Goal: Task Accomplishment & Management: Manage account settings

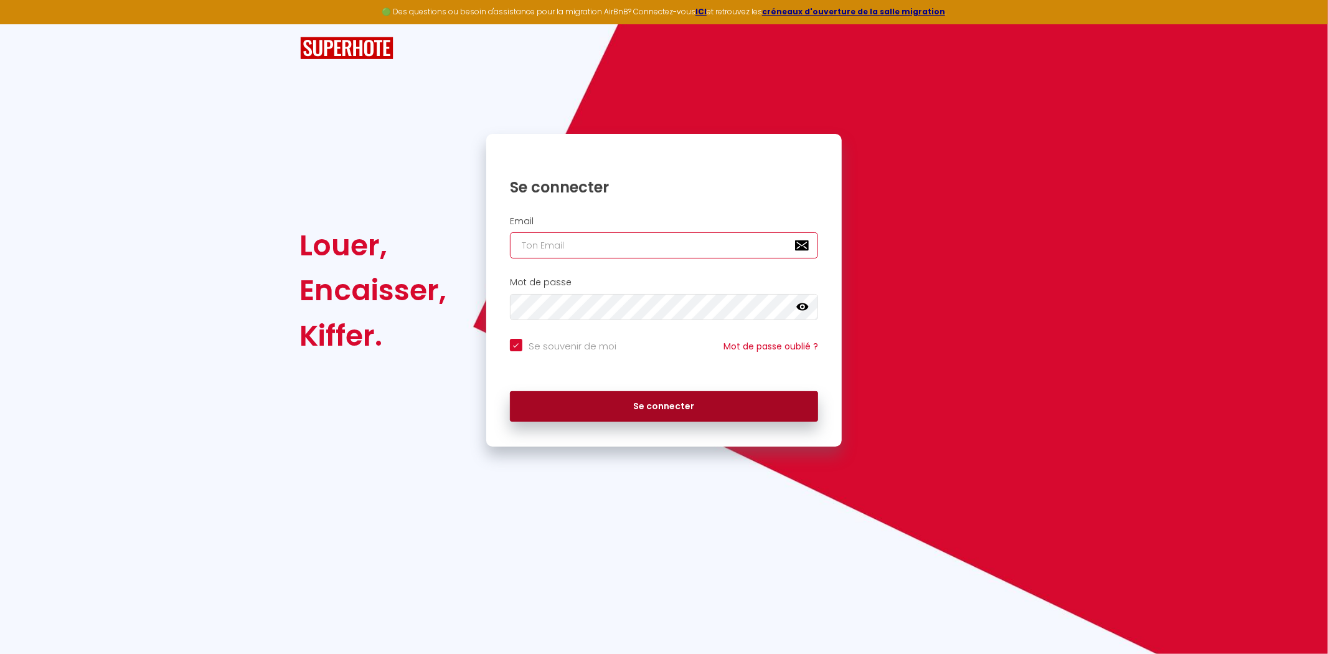
type input "[EMAIL_ADDRESS][DOMAIN_NAME]"
click at [593, 408] on button "Se connecter" at bounding box center [664, 406] width 309 height 31
checkbox input "true"
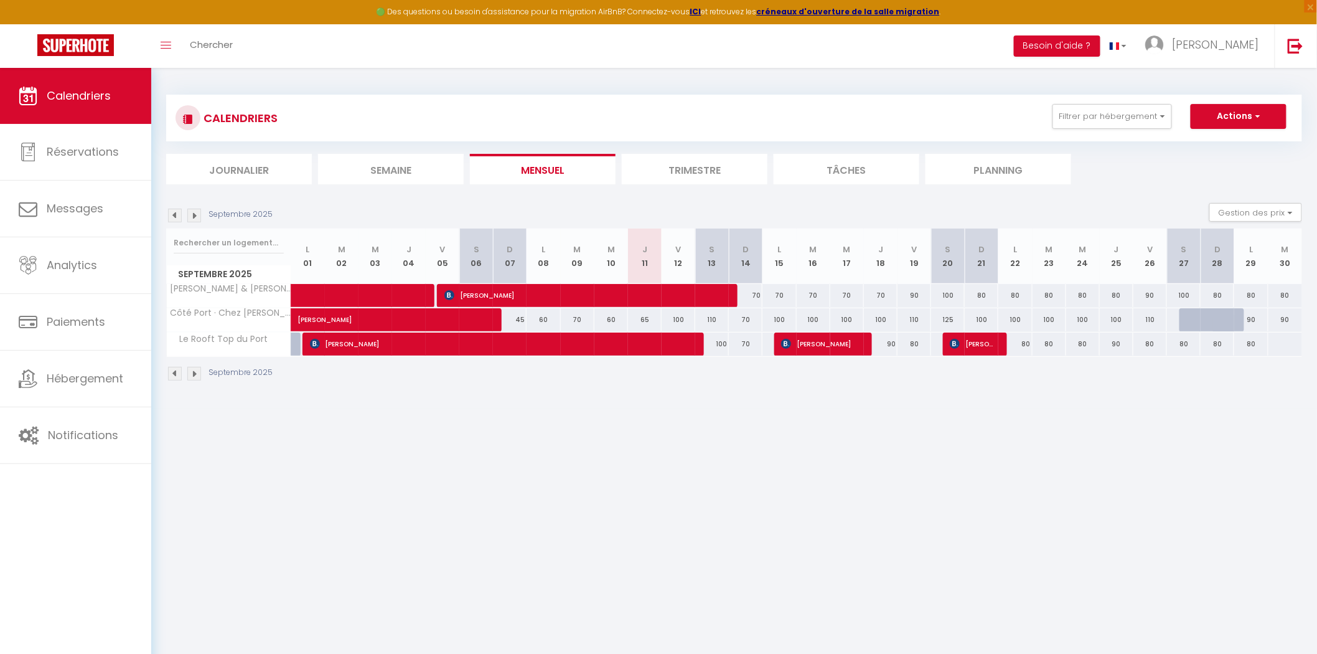
click at [170, 216] on img at bounding box center [175, 216] width 14 height 14
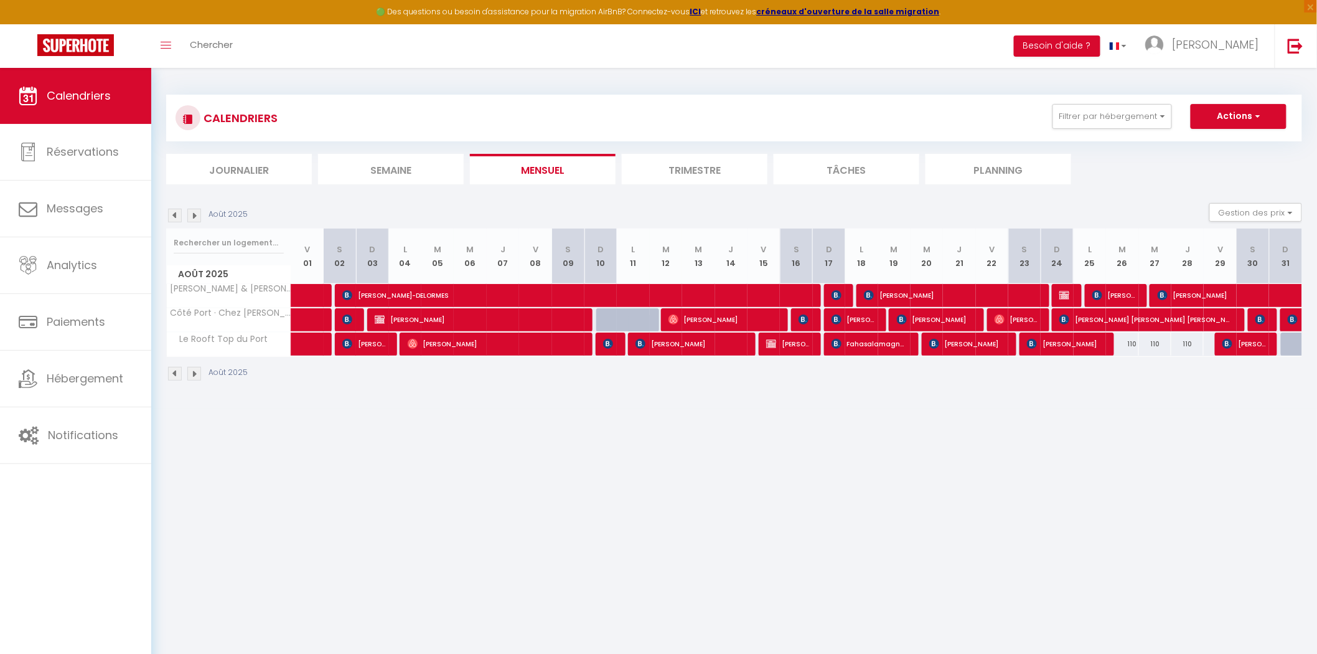
click at [172, 215] on img at bounding box center [175, 216] width 14 height 14
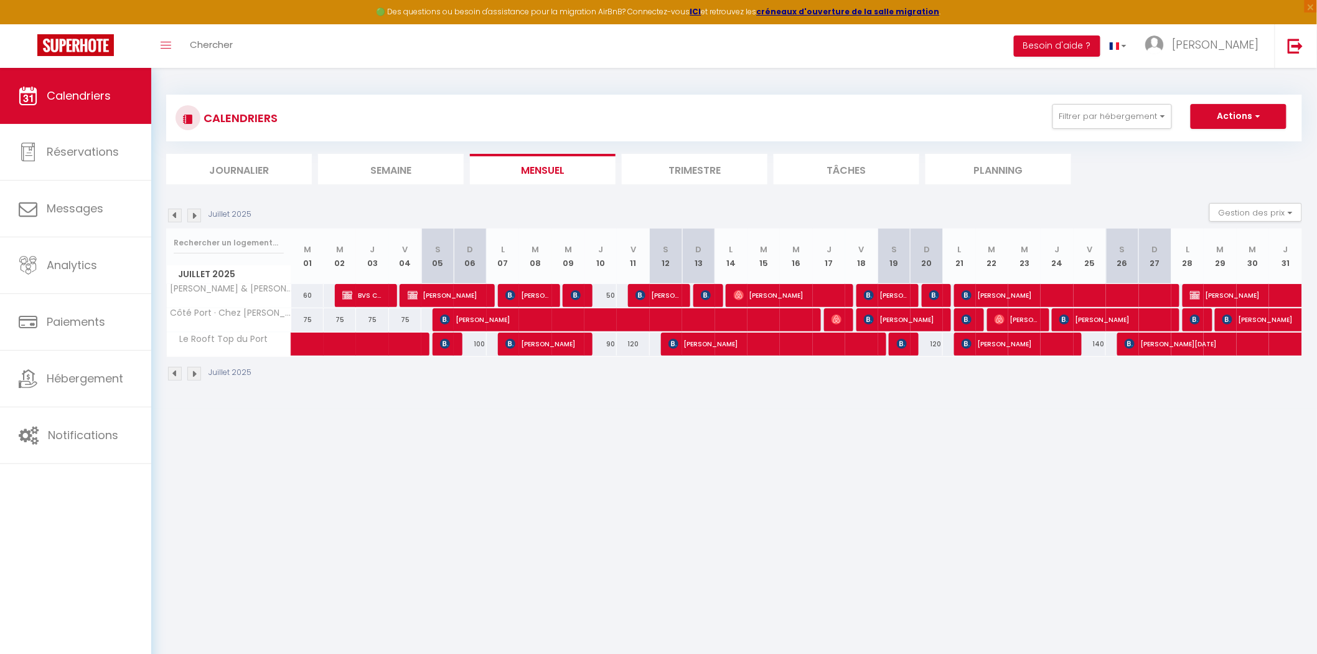
click at [172, 215] on img at bounding box center [175, 216] width 14 height 14
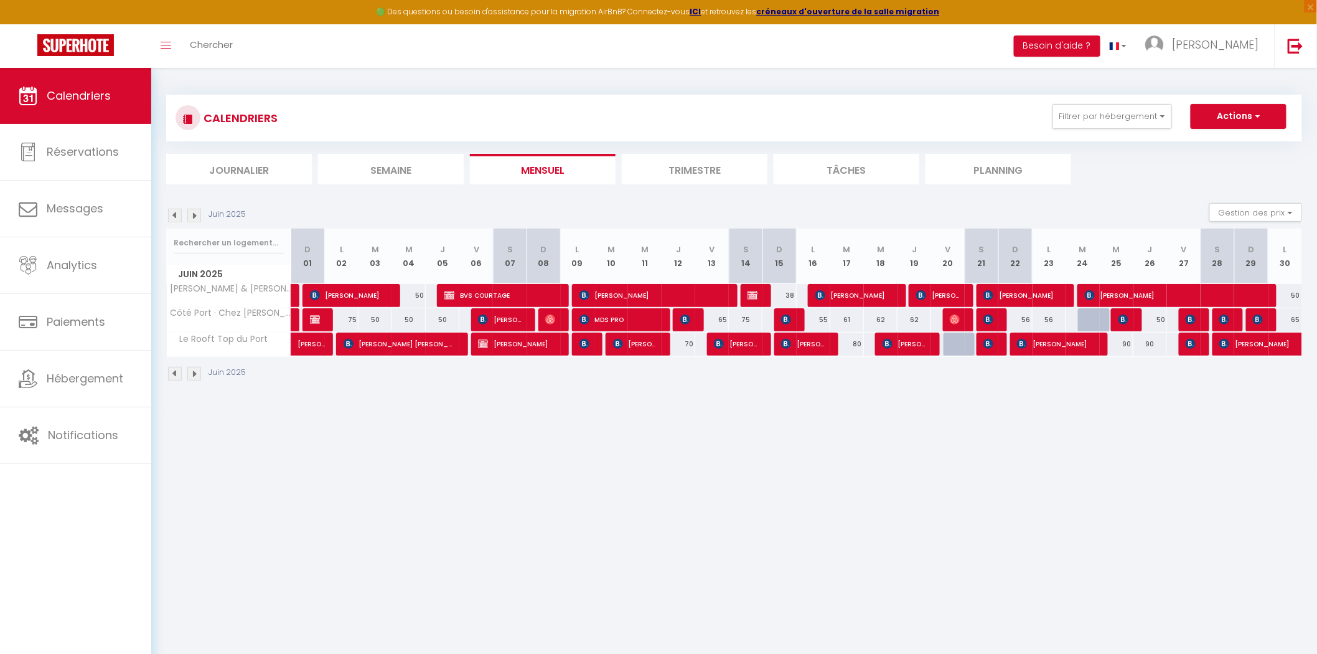
click at [973, 75] on div "CALENDRIERS Filtrer par hébergement Tous Chez [PERSON_NAME] & [PERSON_NAME] [PE…" at bounding box center [734, 238] width 1166 height 341
click at [194, 218] on img at bounding box center [194, 216] width 14 height 14
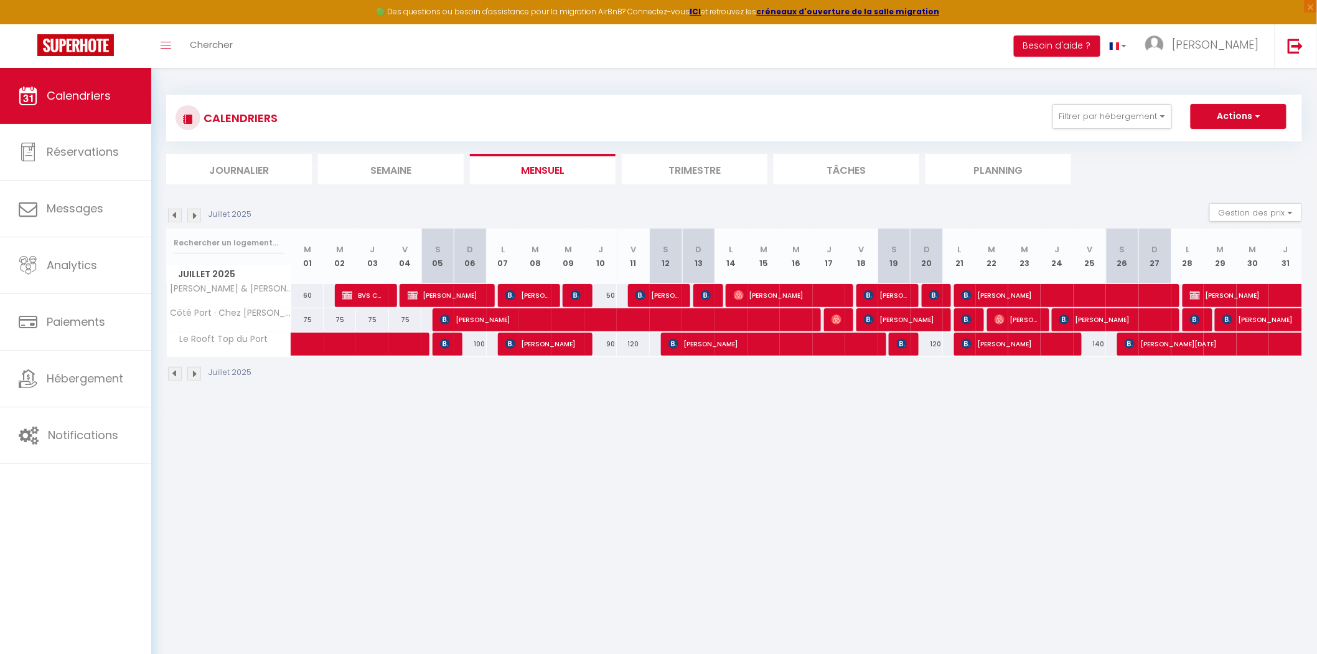
click at [194, 218] on img at bounding box center [194, 216] width 14 height 14
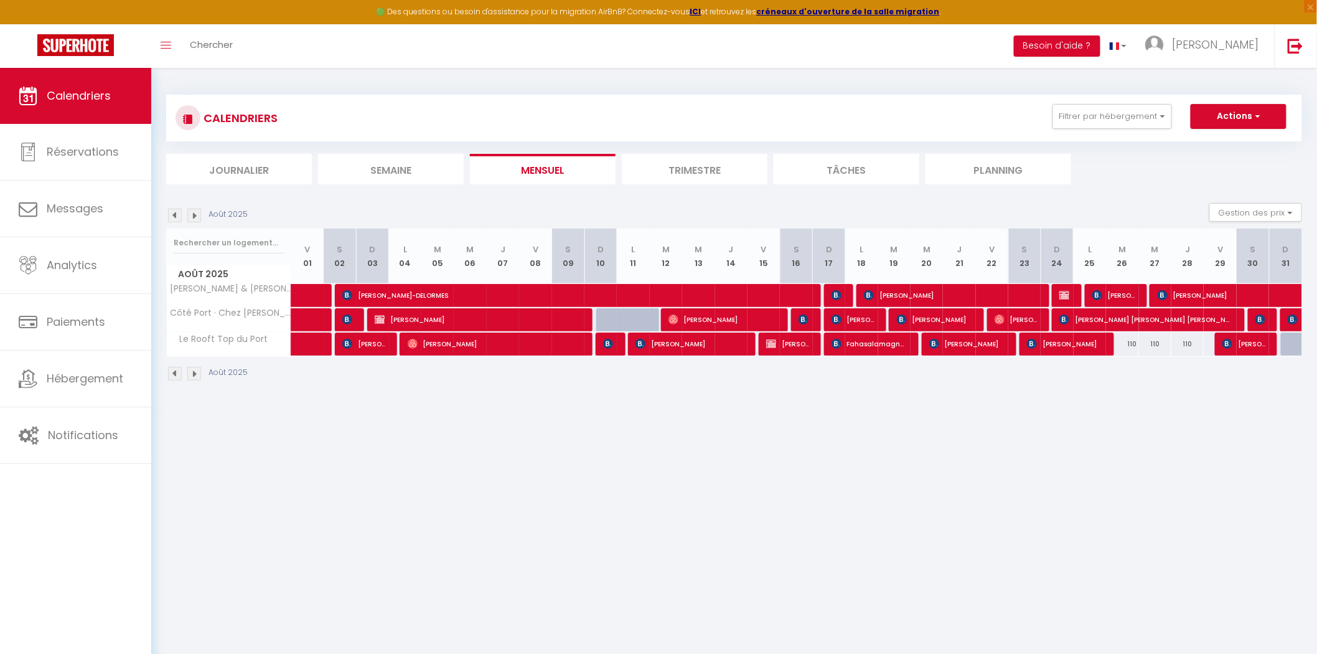
click at [175, 217] on img at bounding box center [175, 216] width 14 height 14
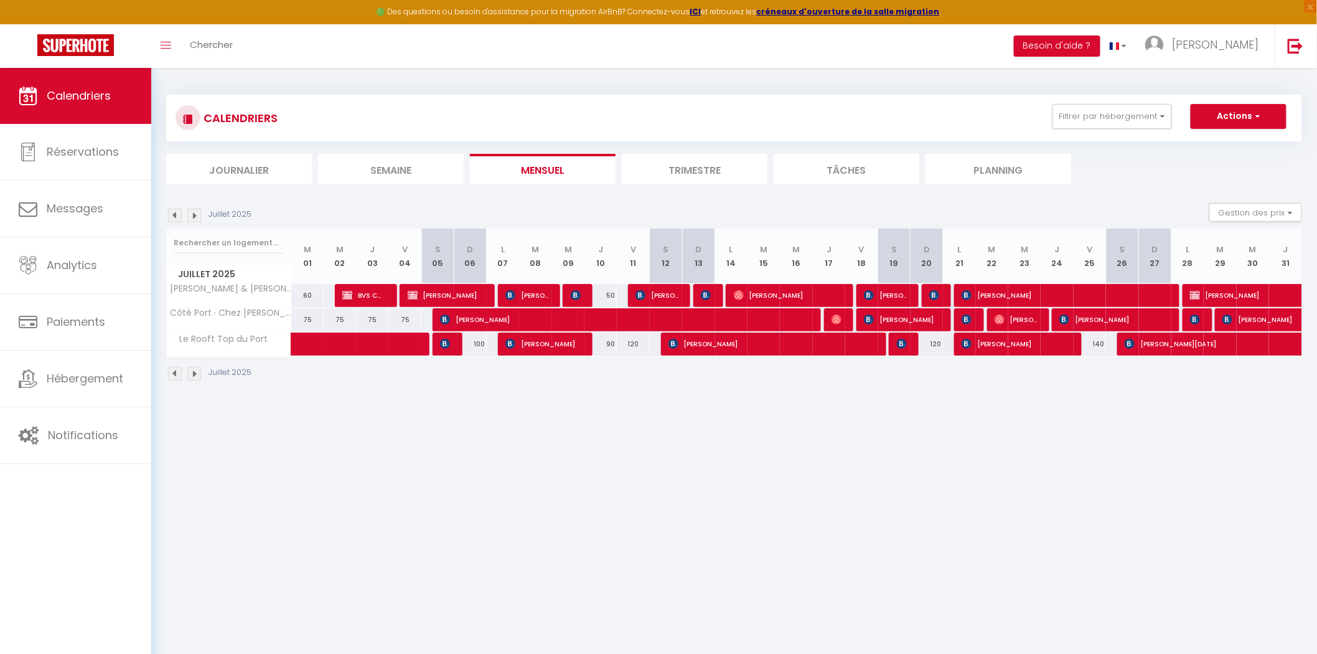
click at [194, 220] on img at bounding box center [194, 216] width 14 height 14
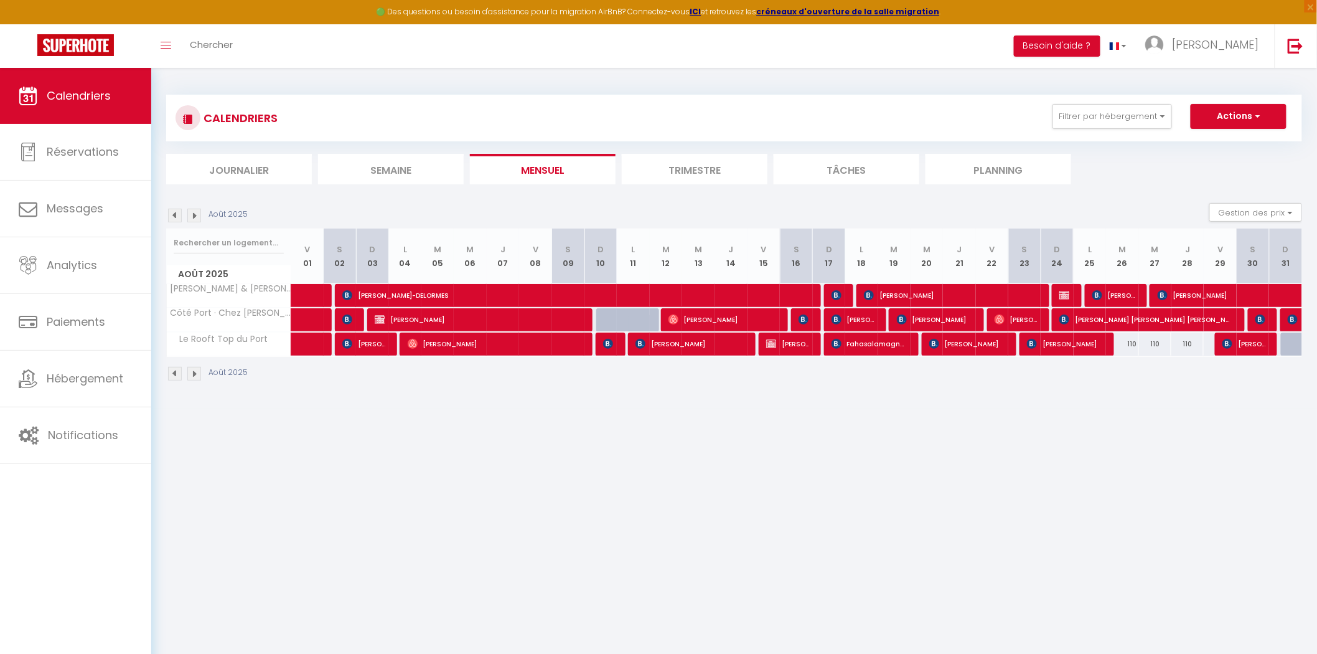
click at [194, 220] on img at bounding box center [194, 216] width 14 height 14
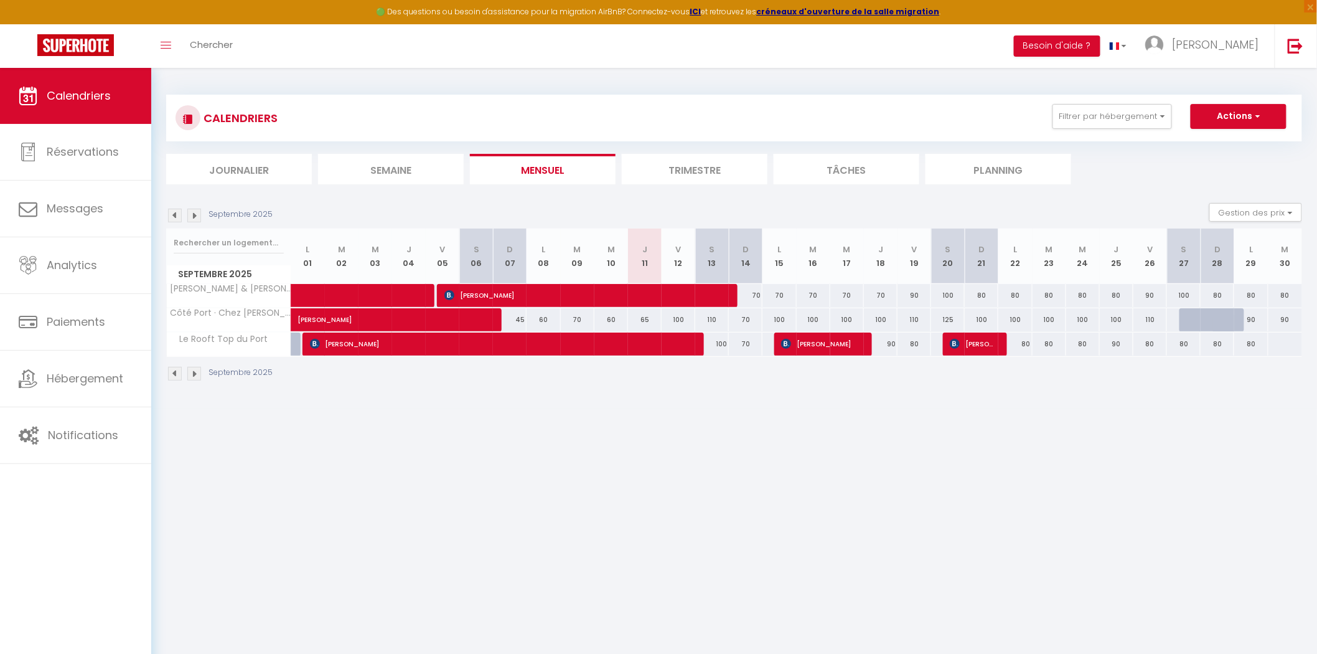
click at [173, 212] on img at bounding box center [175, 216] width 14 height 14
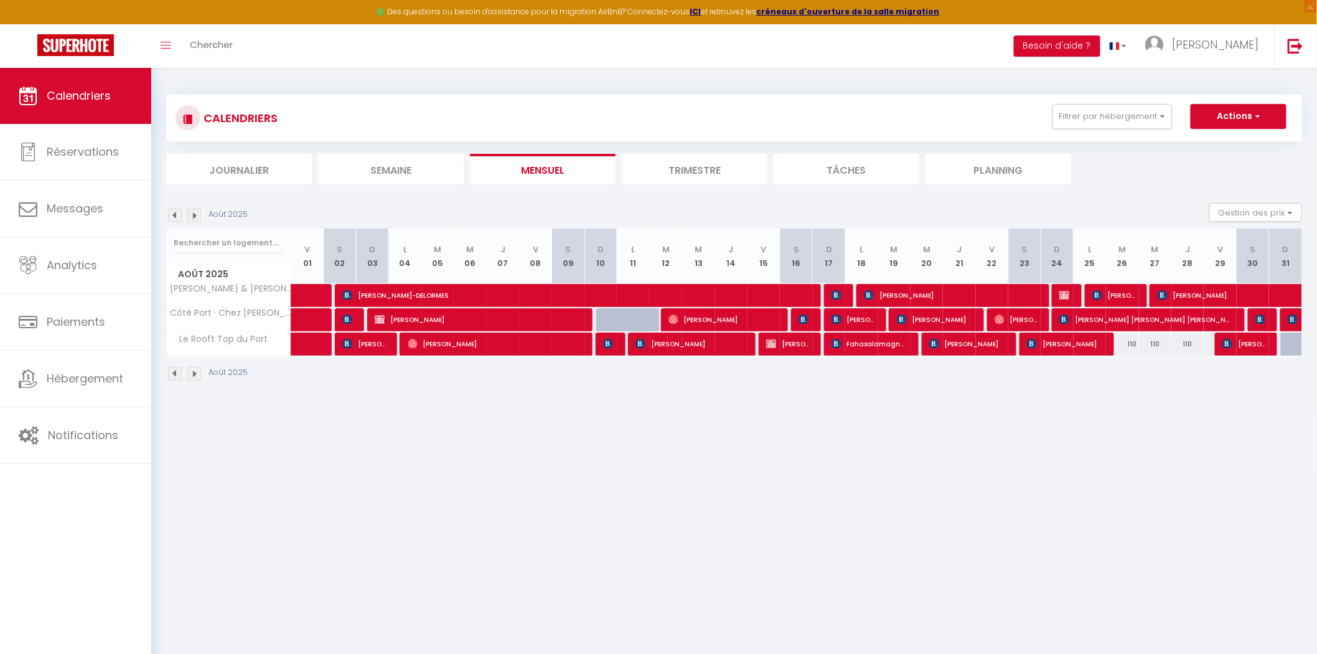
click at [195, 218] on img at bounding box center [194, 216] width 14 height 14
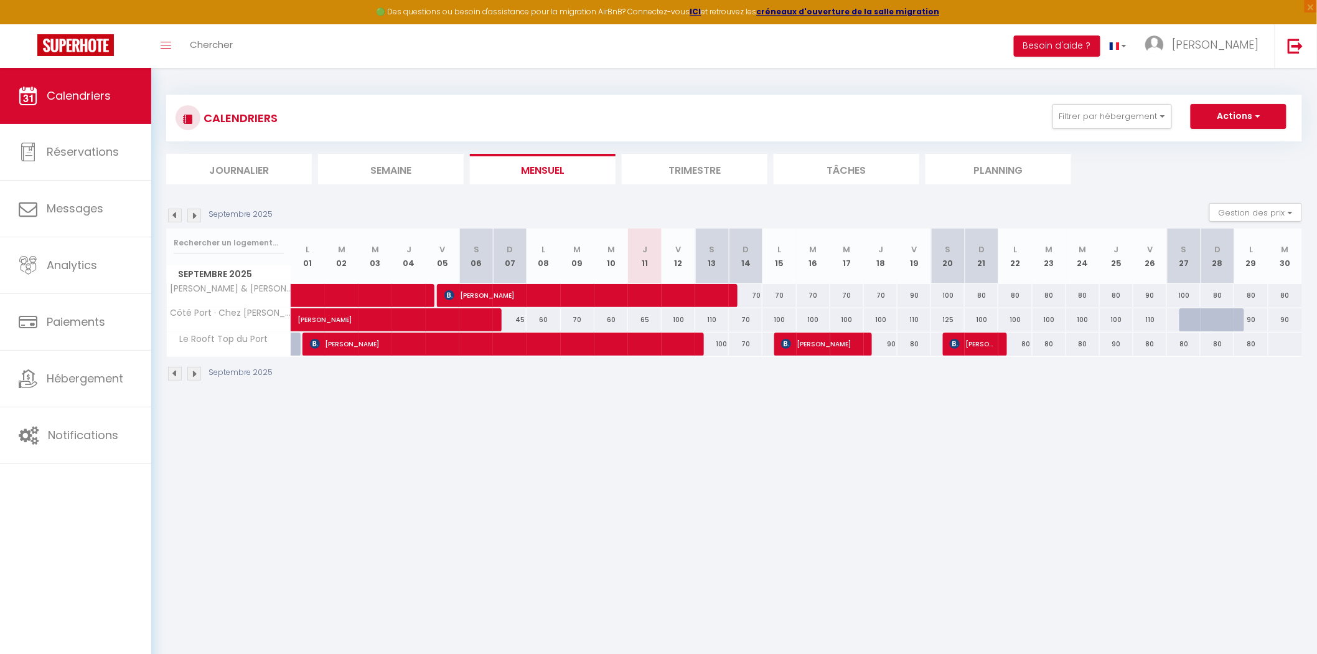
click at [200, 218] on img at bounding box center [194, 216] width 14 height 14
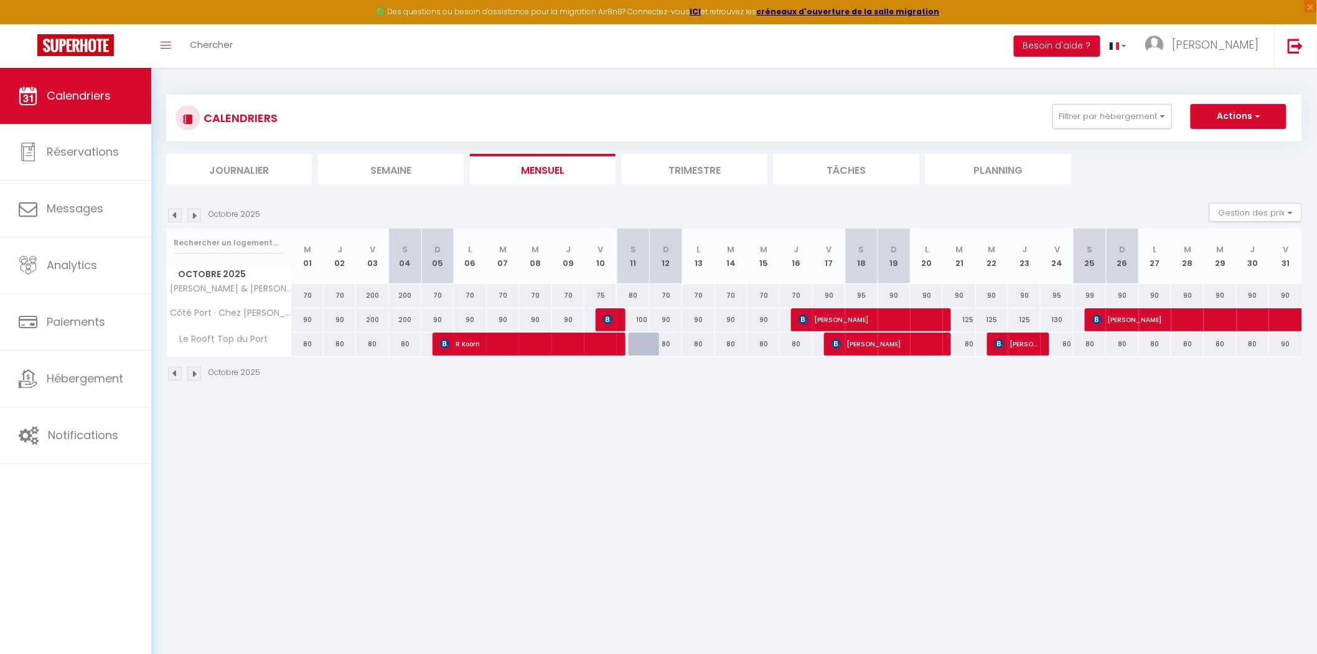
click at [200, 218] on img at bounding box center [194, 216] width 14 height 14
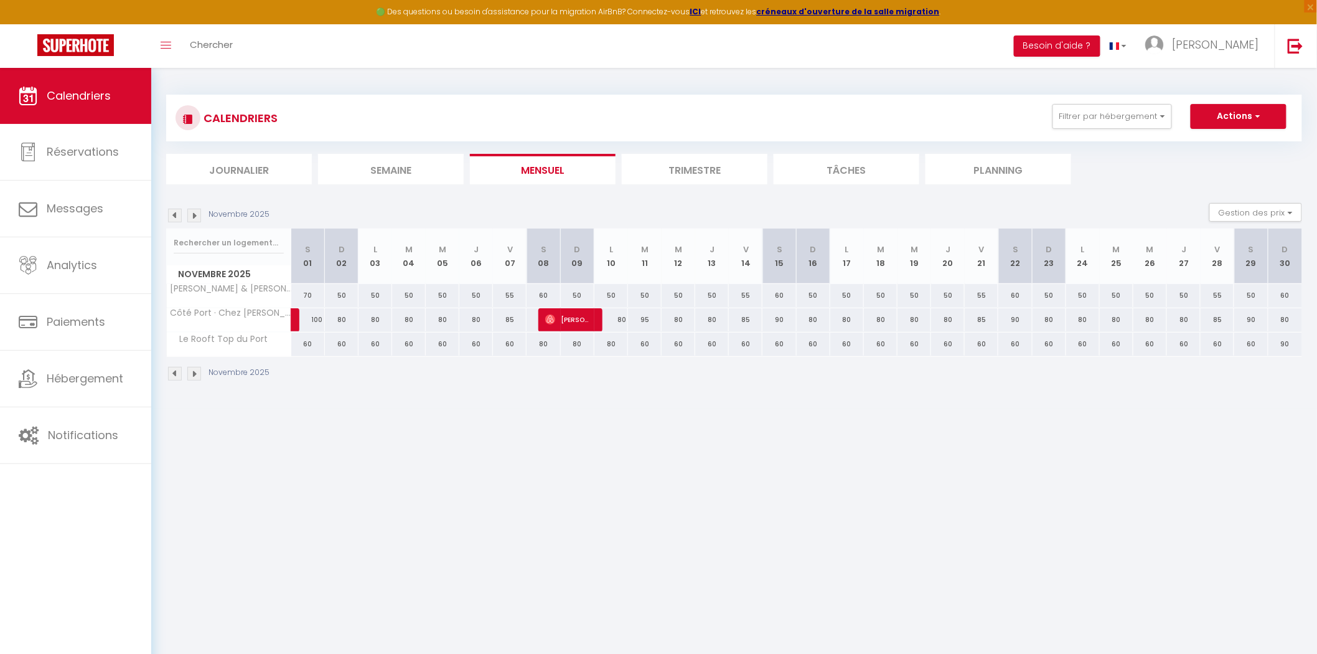
click at [177, 209] on img at bounding box center [175, 216] width 14 height 14
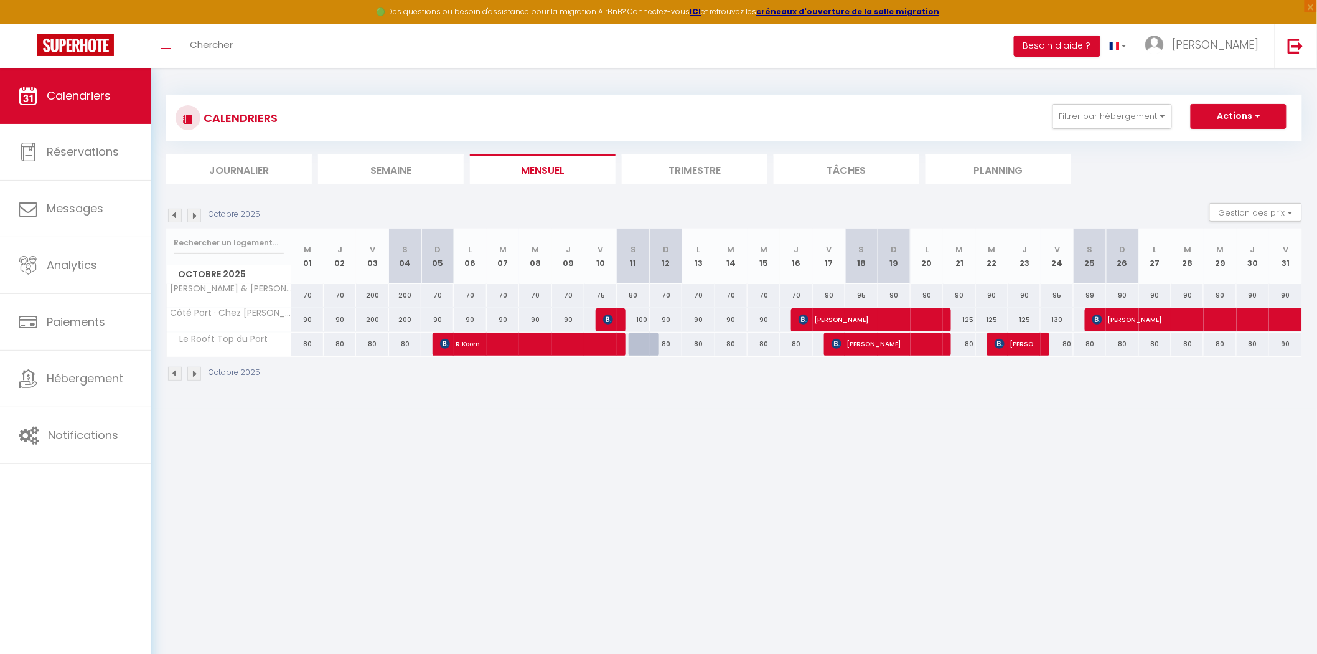
click at [177, 209] on img at bounding box center [175, 216] width 14 height 14
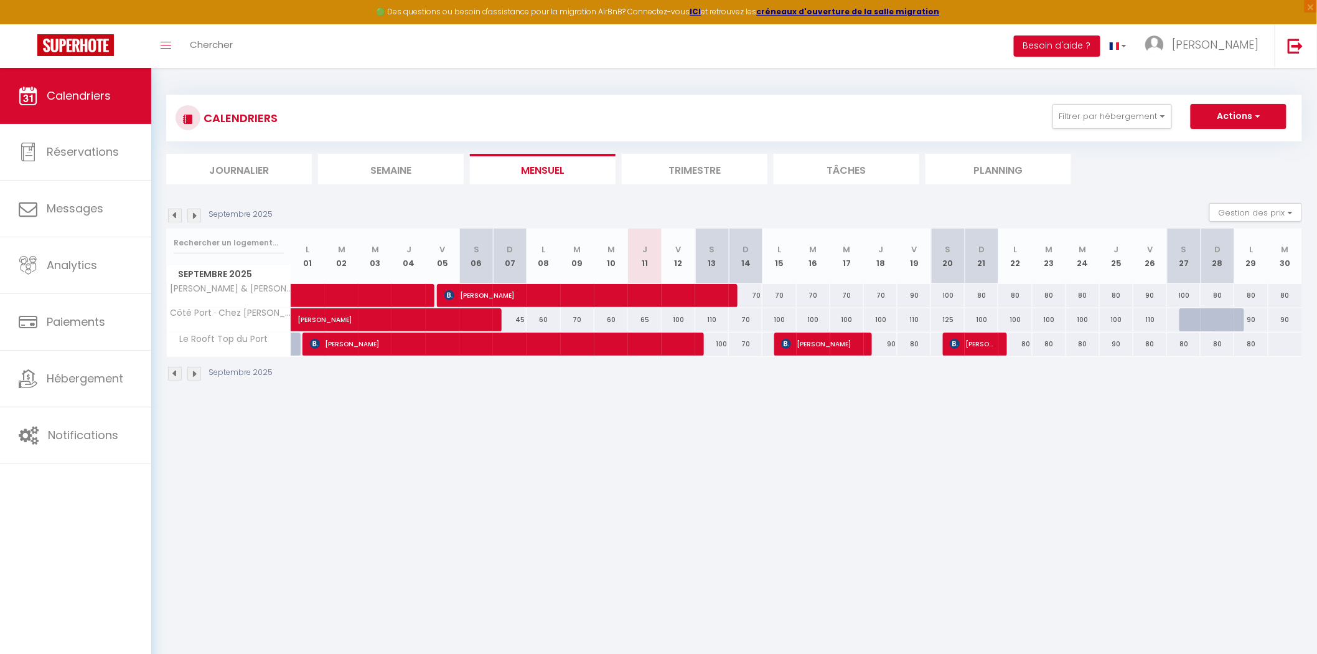
click at [177, 209] on img at bounding box center [175, 216] width 14 height 14
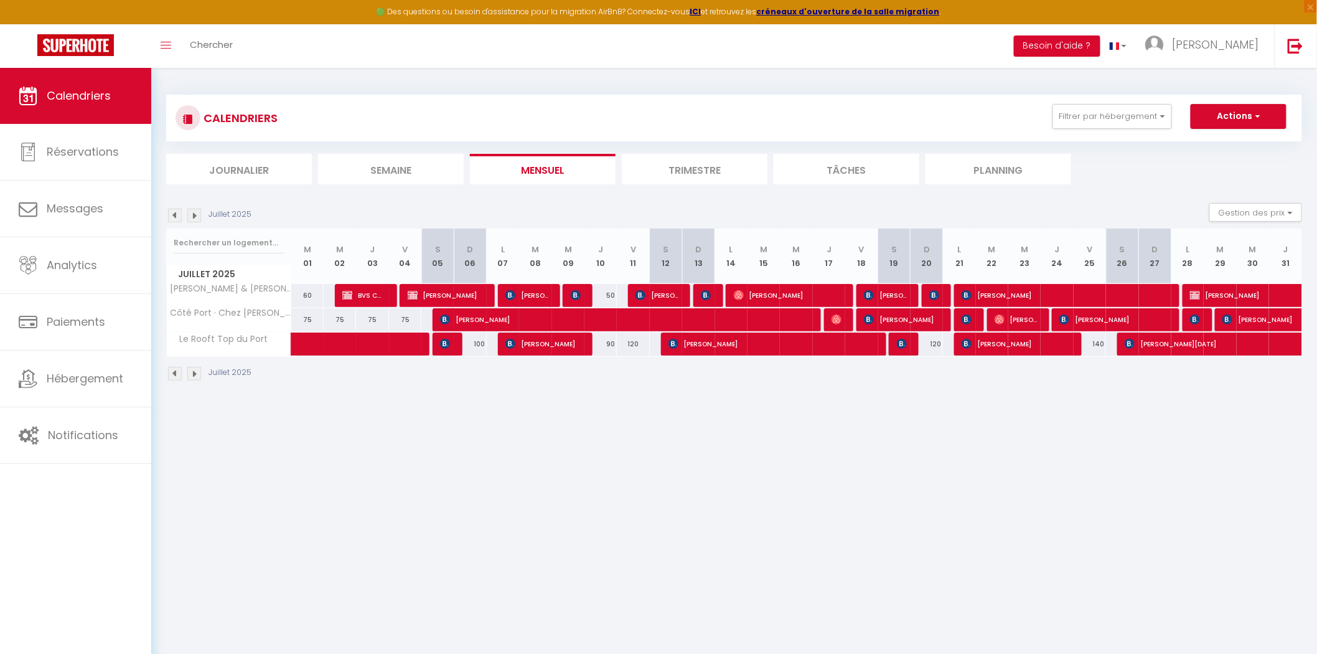
click at [177, 209] on img at bounding box center [175, 216] width 14 height 14
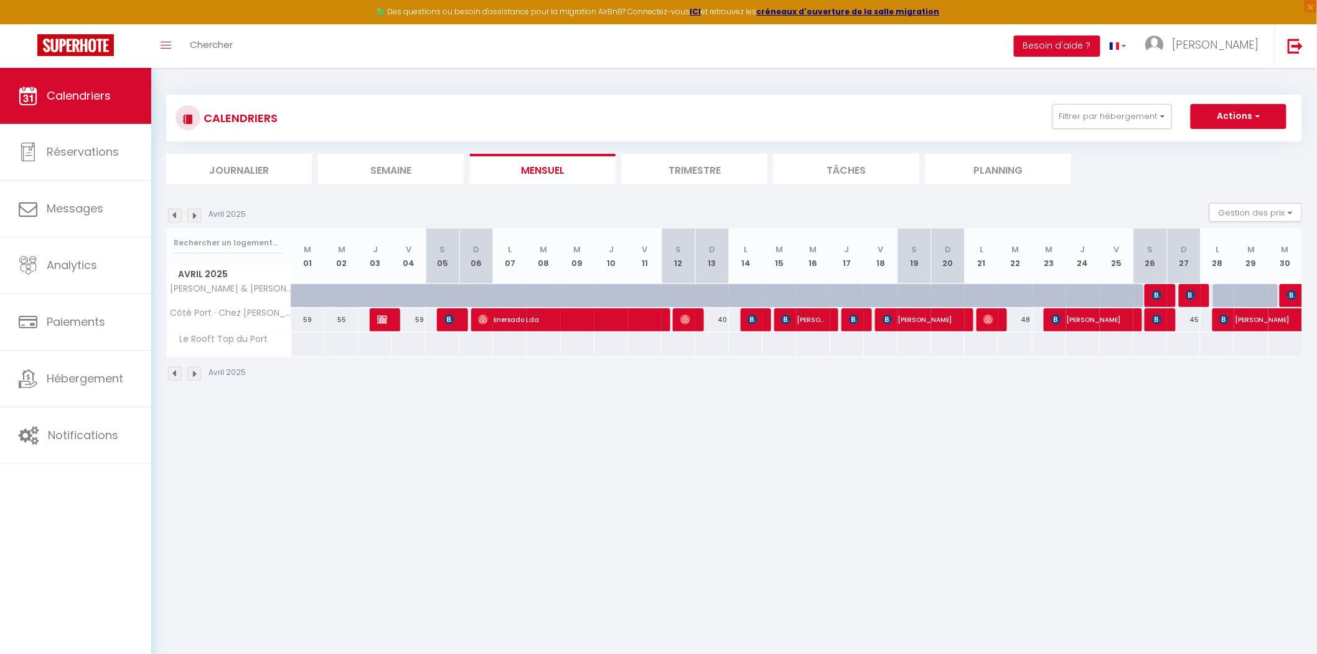
click at [177, 209] on img at bounding box center [175, 216] width 14 height 14
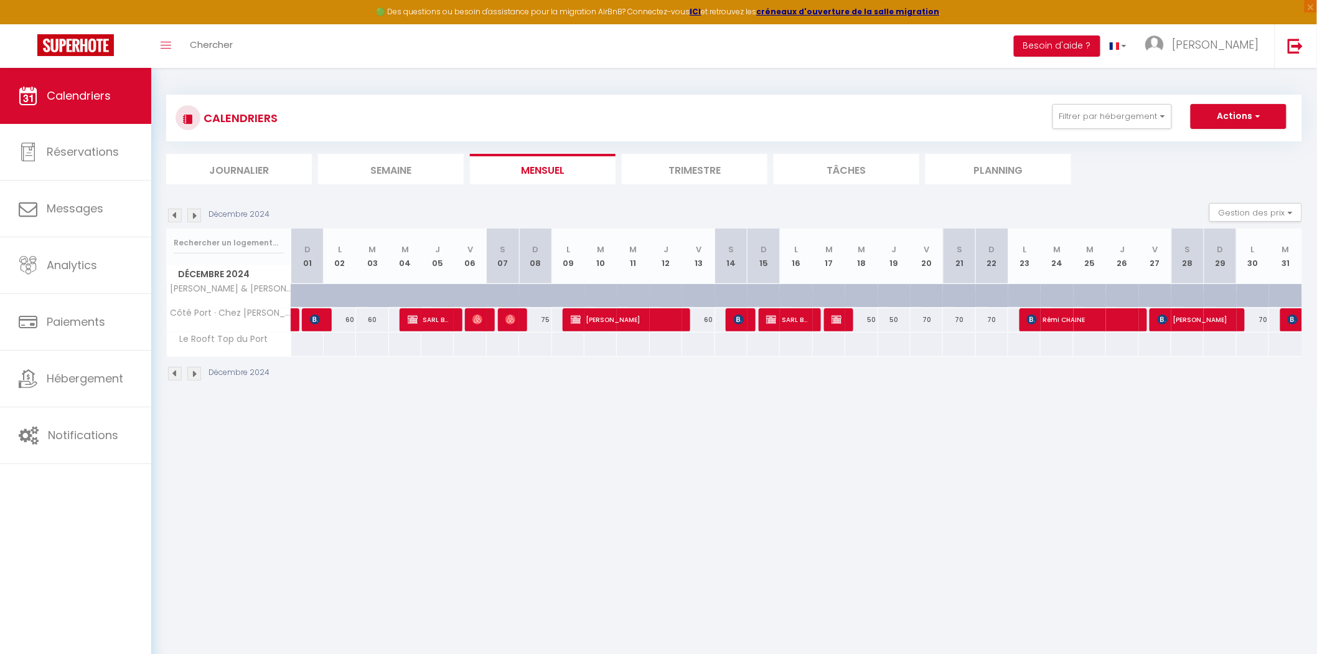
click at [177, 209] on img at bounding box center [175, 216] width 14 height 14
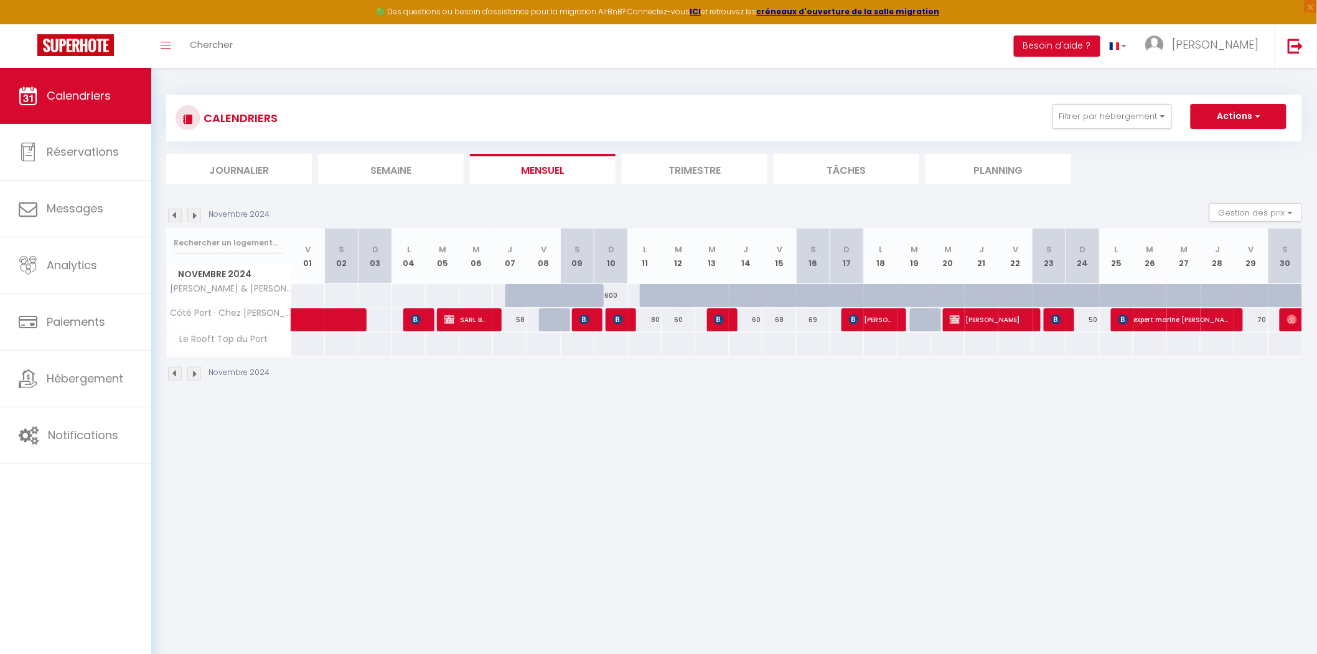
click at [194, 217] on img at bounding box center [194, 216] width 14 height 14
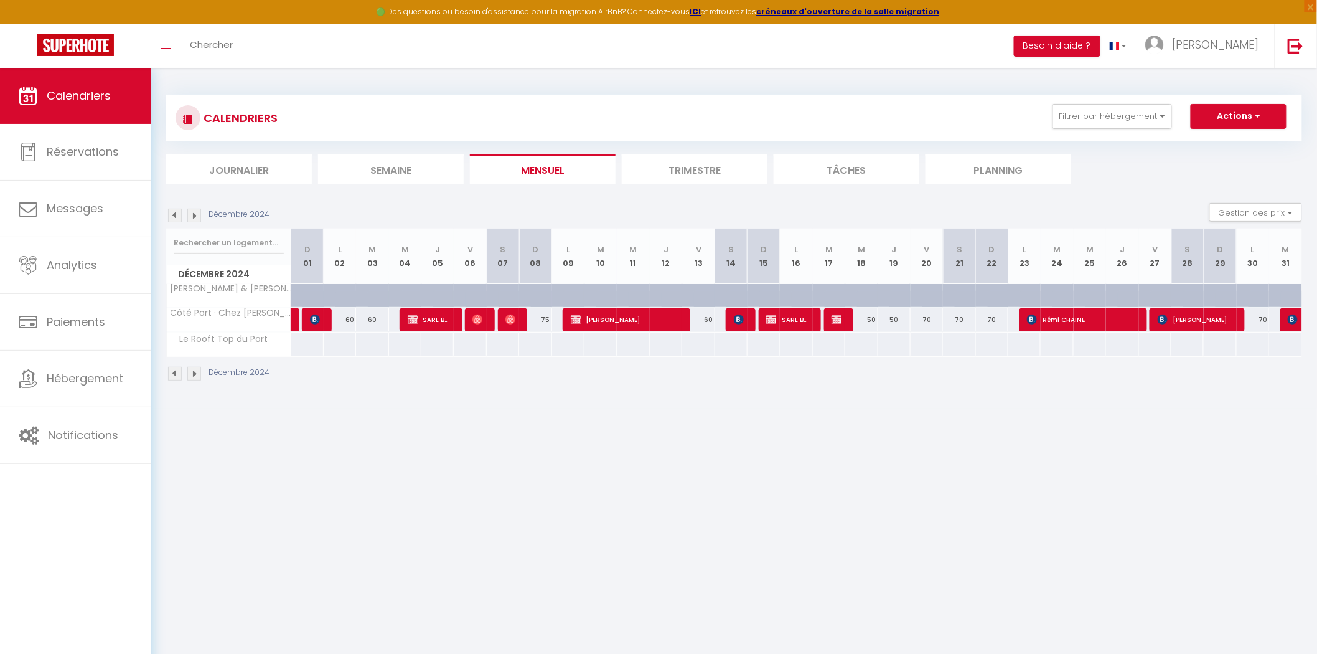
click at [194, 217] on img at bounding box center [194, 216] width 14 height 14
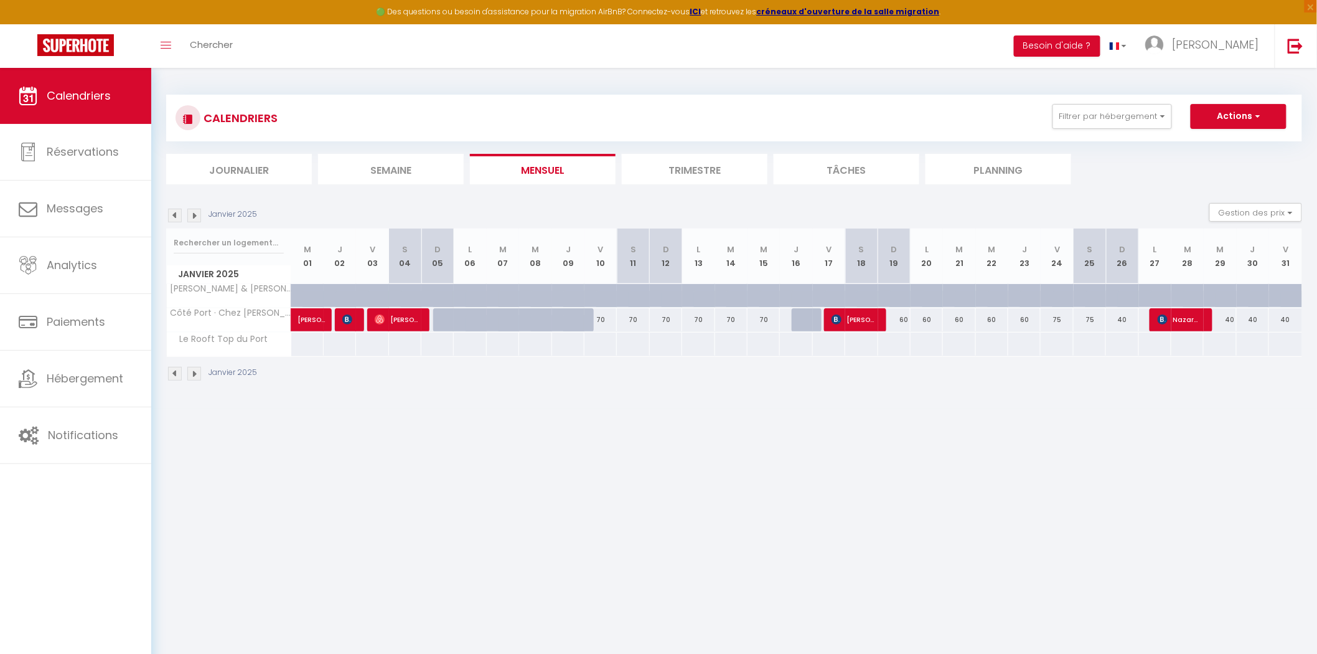
click at [194, 217] on img at bounding box center [194, 216] width 14 height 14
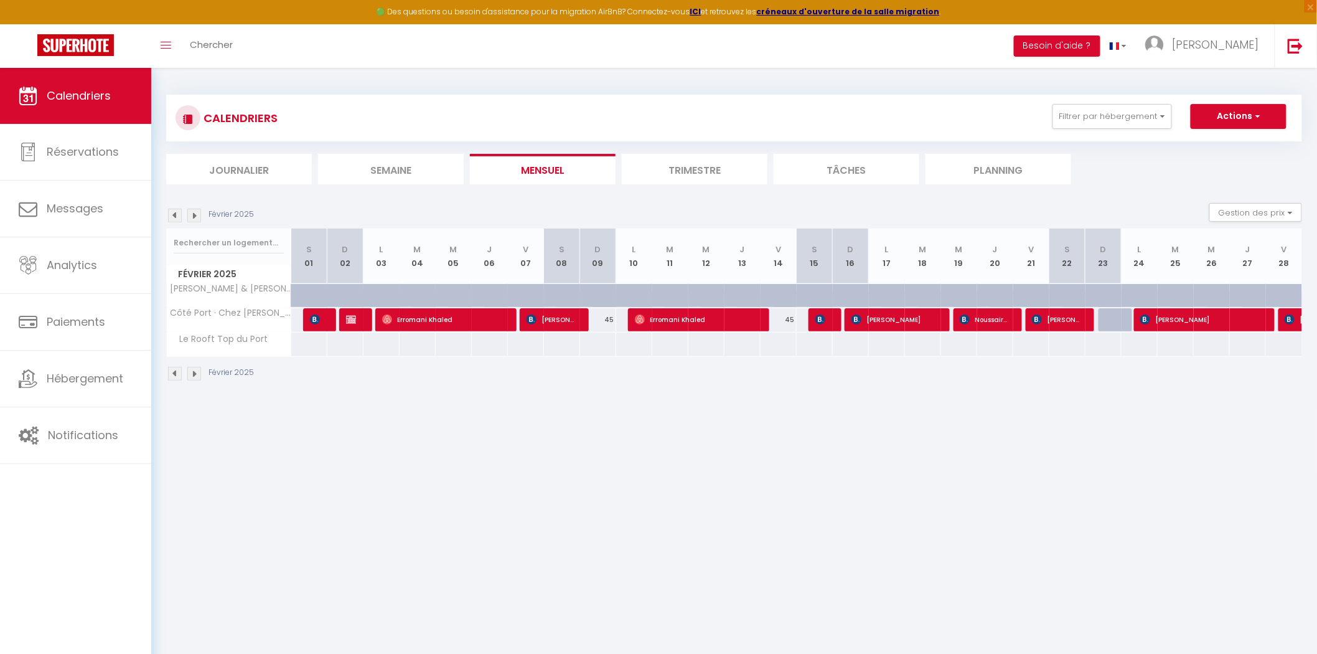
click at [176, 216] on img at bounding box center [175, 216] width 14 height 14
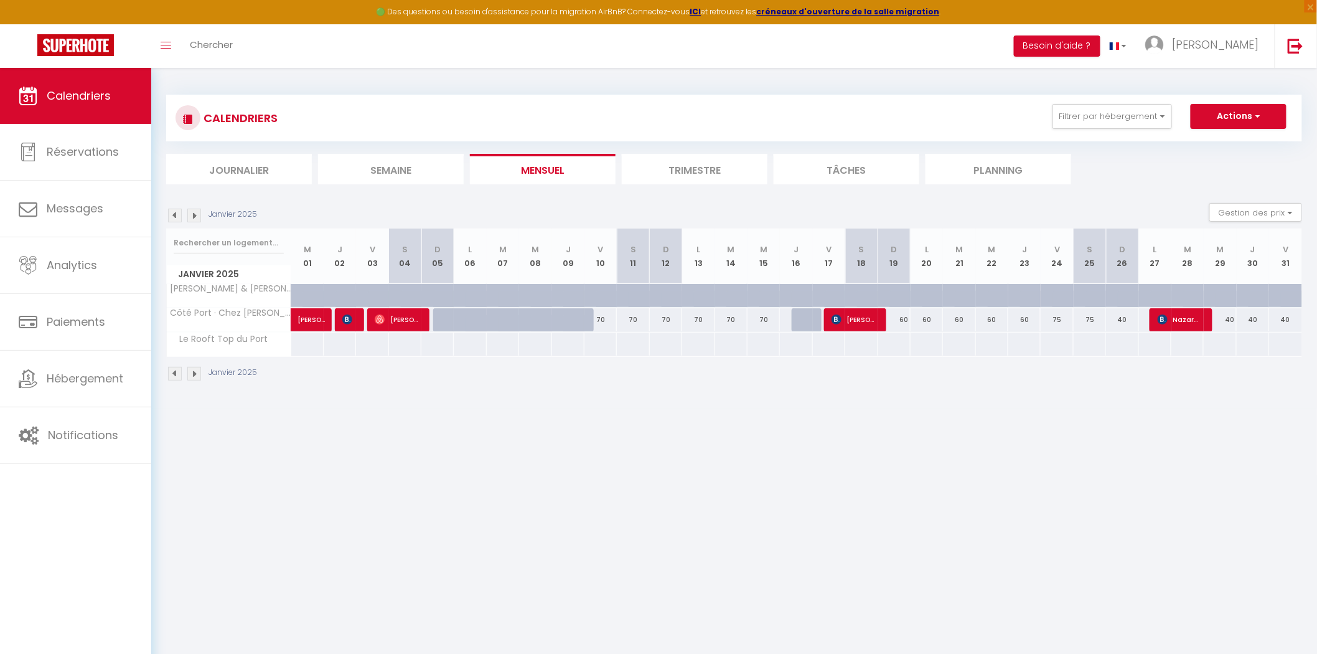
click at [176, 216] on img at bounding box center [175, 216] width 14 height 14
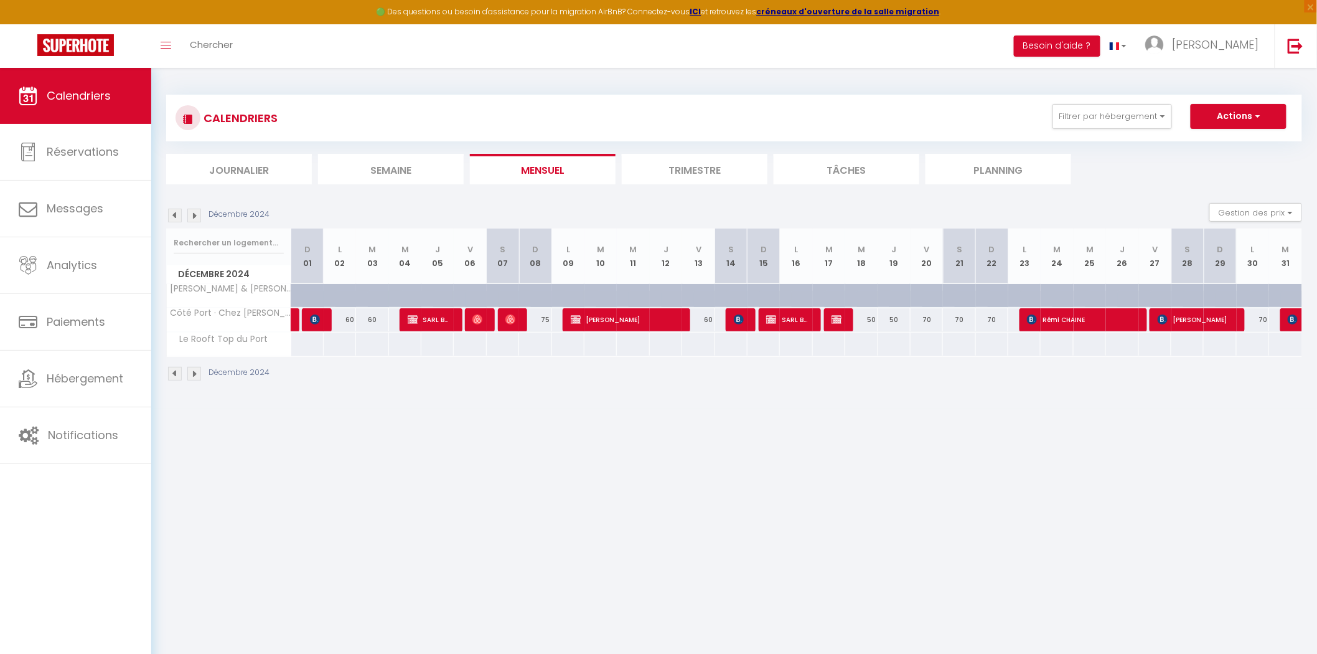
click at [176, 216] on img at bounding box center [175, 216] width 14 height 14
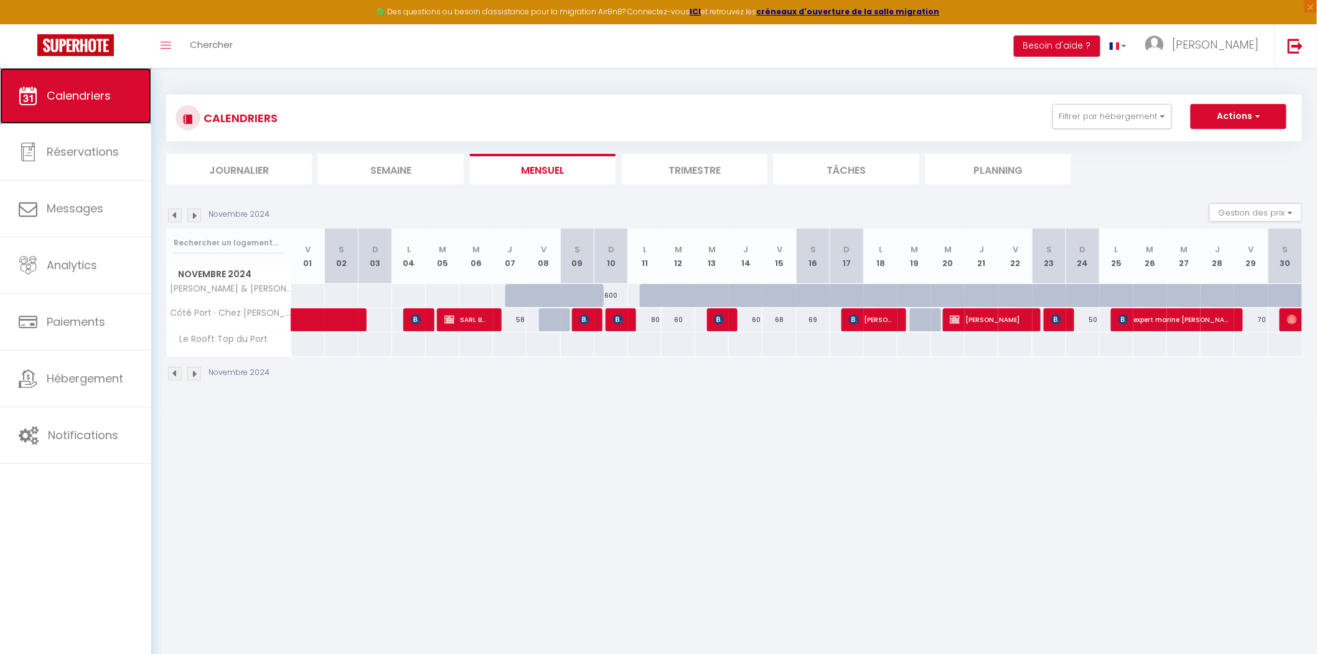
click at [109, 85] on link "Calendriers" at bounding box center [75, 96] width 151 height 56
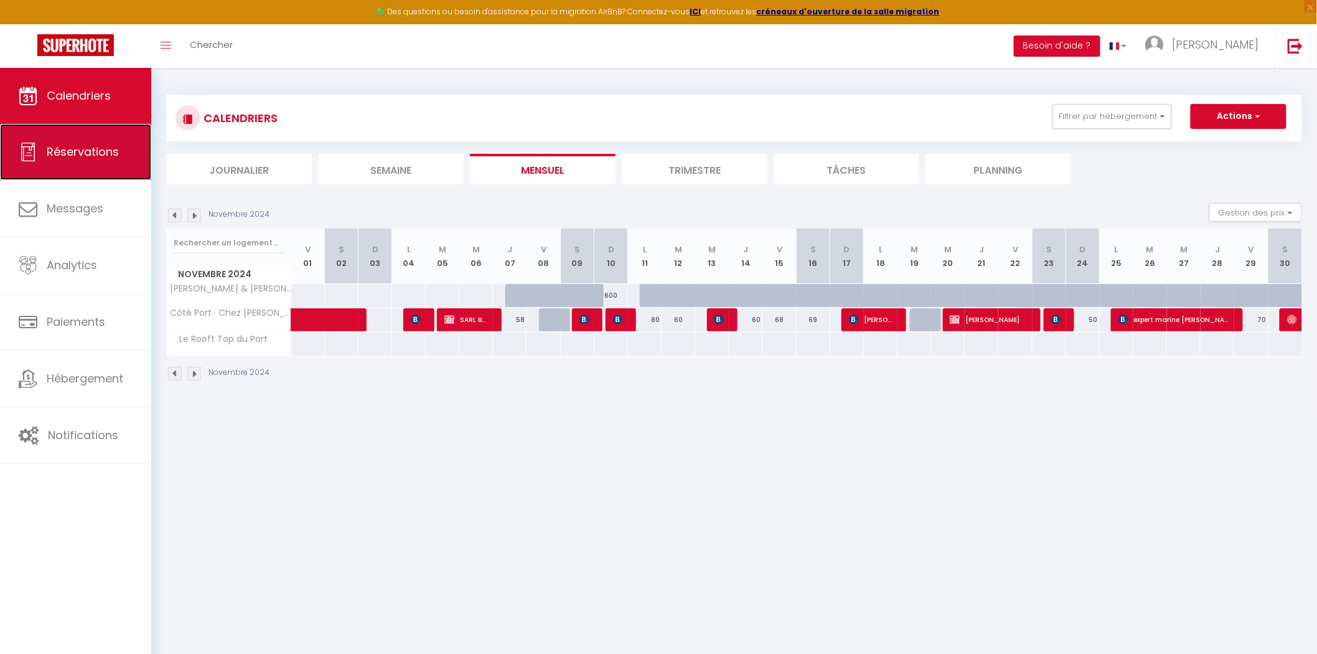
click at [95, 139] on link "Réservations" at bounding box center [75, 152] width 151 height 56
select select "not_cancelled"
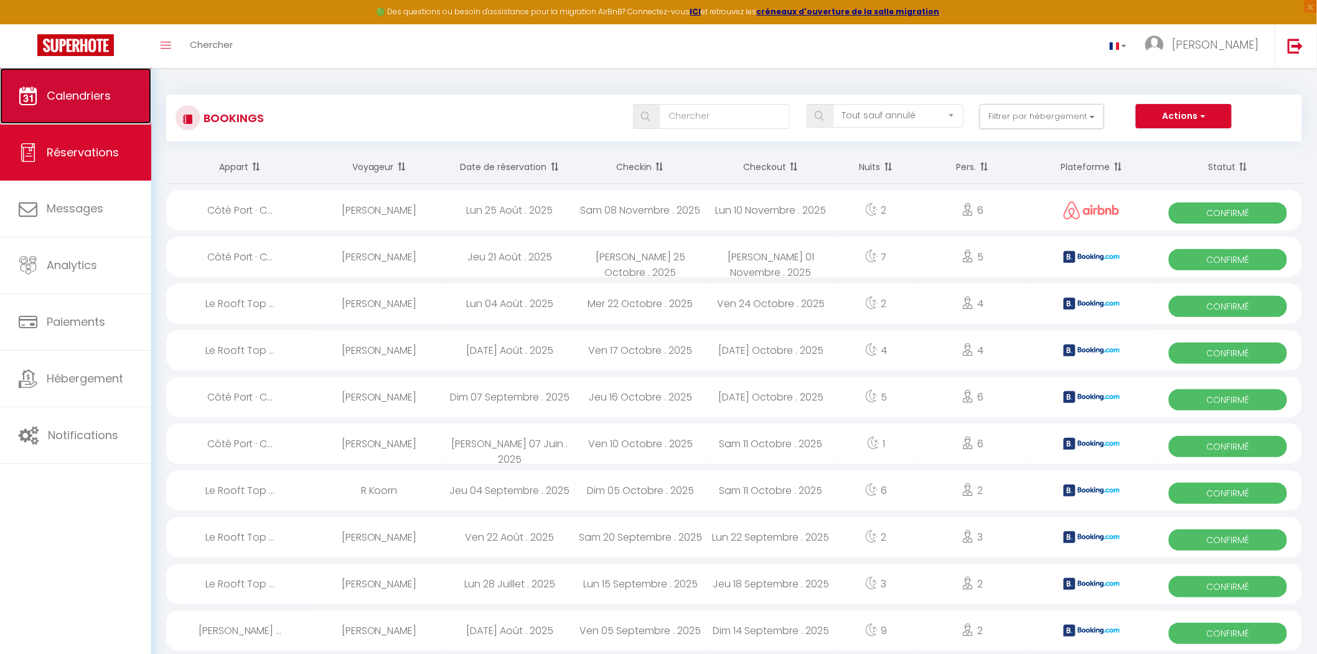
click at [71, 98] on span "Calendriers" at bounding box center [79, 96] width 64 height 16
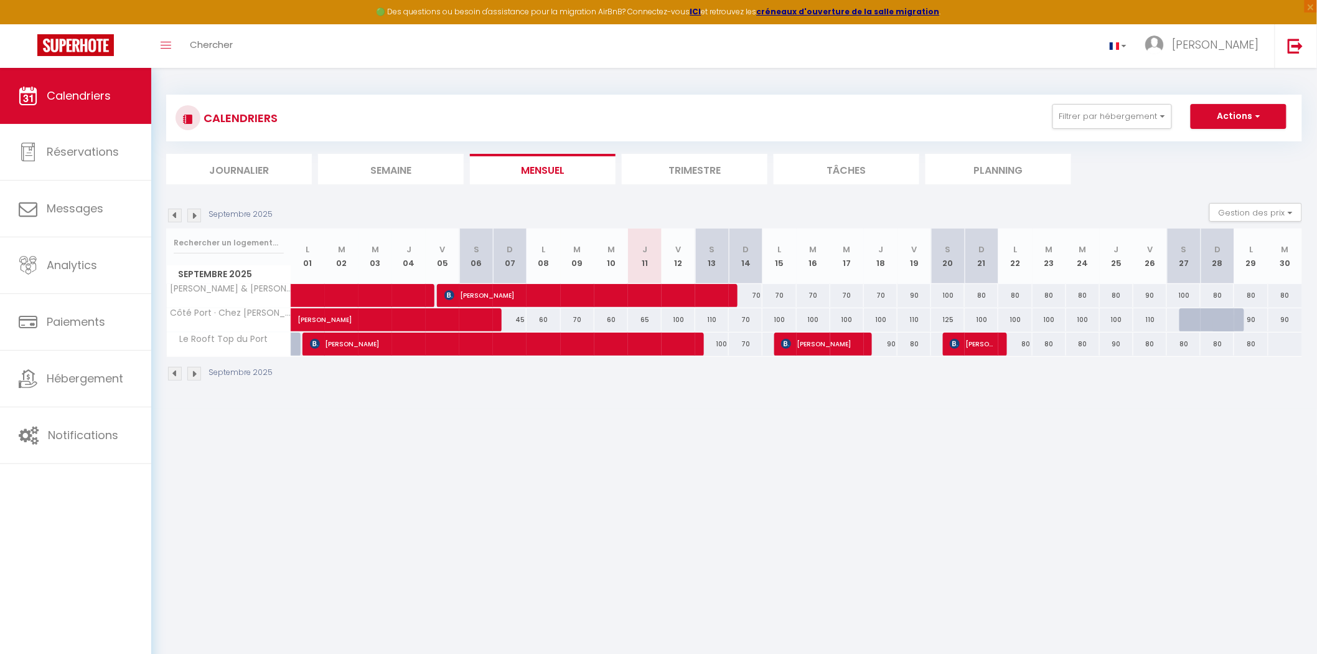
click at [720, 345] on div "100" at bounding box center [712, 343] width 34 height 23
click at [720, 344] on div "100" at bounding box center [712, 343] width 34 height 23
click at [722, 345] on div "100" at bounding box center [712, 343] width 34 height 23
click at [720, 340] on div "100" at bounding box center [712, 343] width 34 height 23
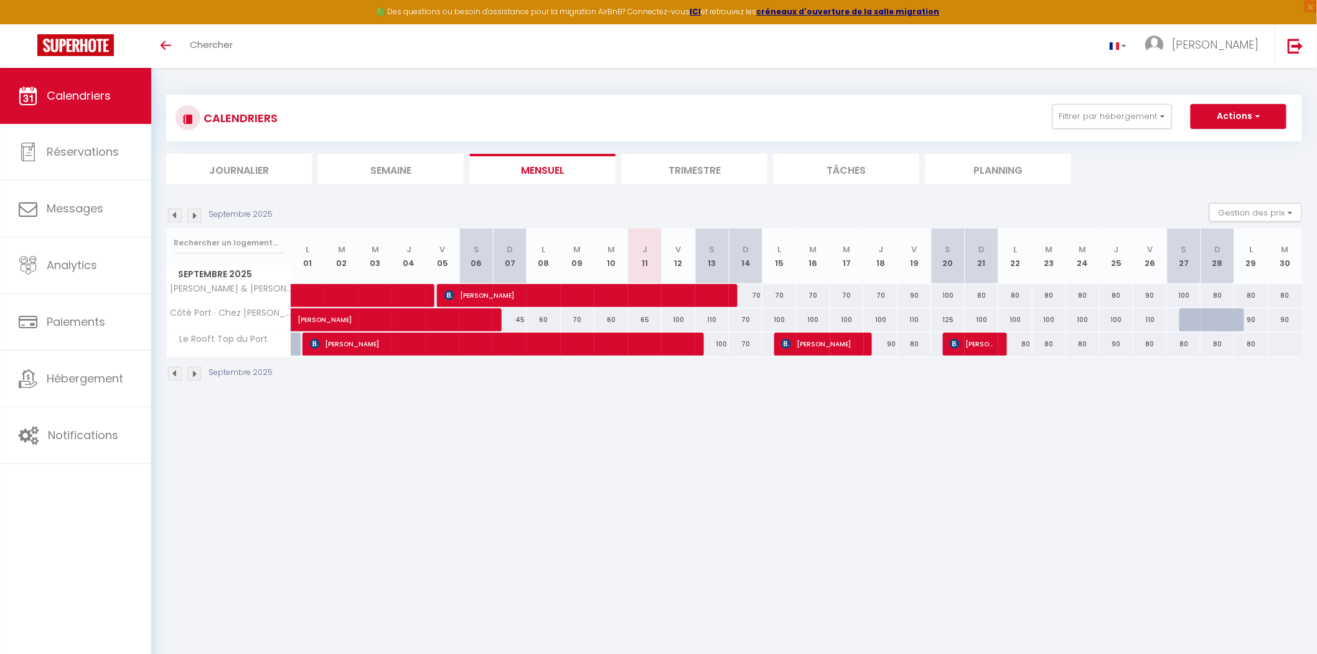
type input "100"
type input "Sam 13 Septembre 2025"
type input "Dim 14 Septembre 2025"
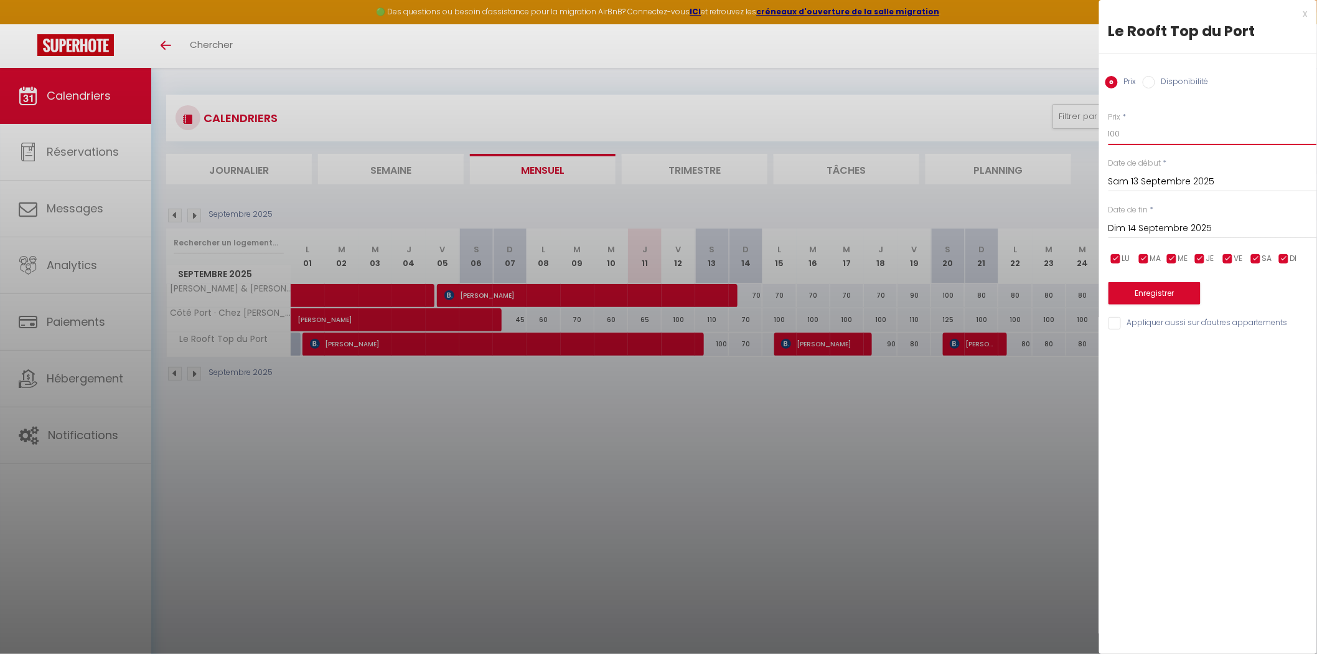
drag, startPoint x: 1132, startPoint y: 132, endPoint x: 1087, endPoint y: 146, distance: 47.1
click at [1087, 146] on body "🟢 Des questions ou besoin d'assistance pour la migration AirBnB? Connectez-vous…" at bounding box center [658, 395] width 1317 height 654
type input "80"
click at [1155, 294] on button "Enregistrer" at bounding box center [1155, 293] width 92 height 22
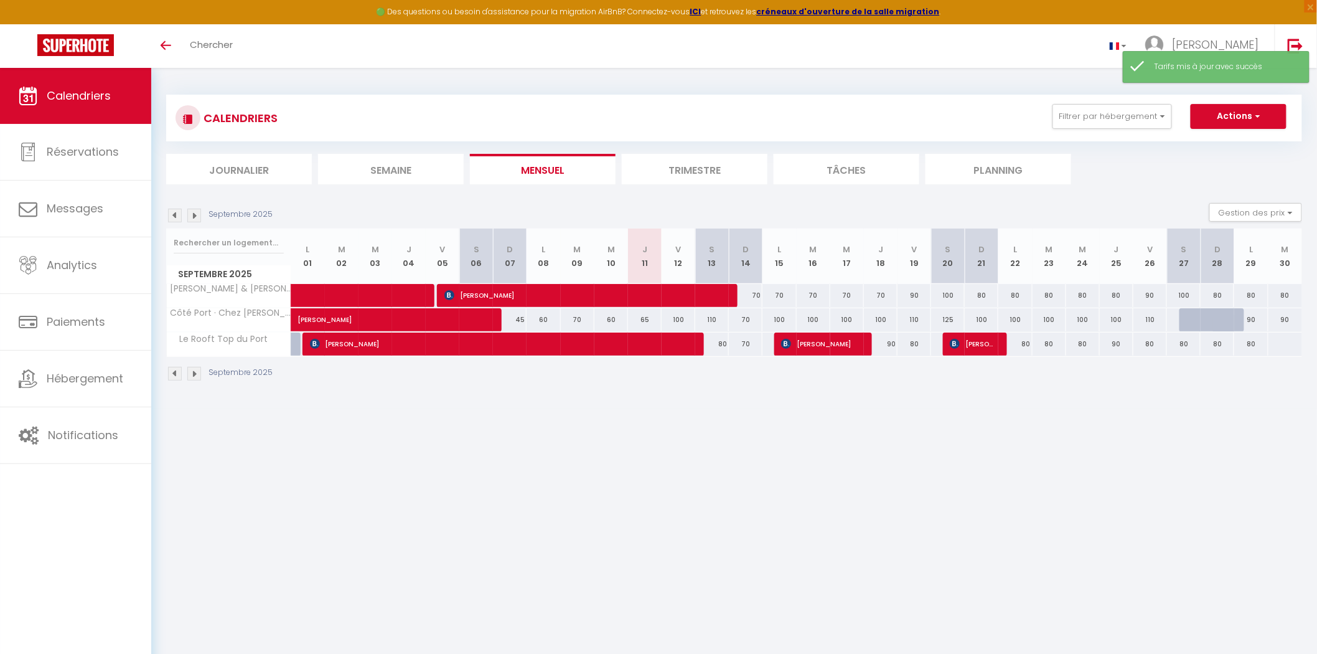
click at [888, 342] on div "90" at bounding box center [881, 343] width 34 height 23
type input "90"
type input "Jeu 18 Septembre 2025"
type input "Ven 19 Septembre 2025"
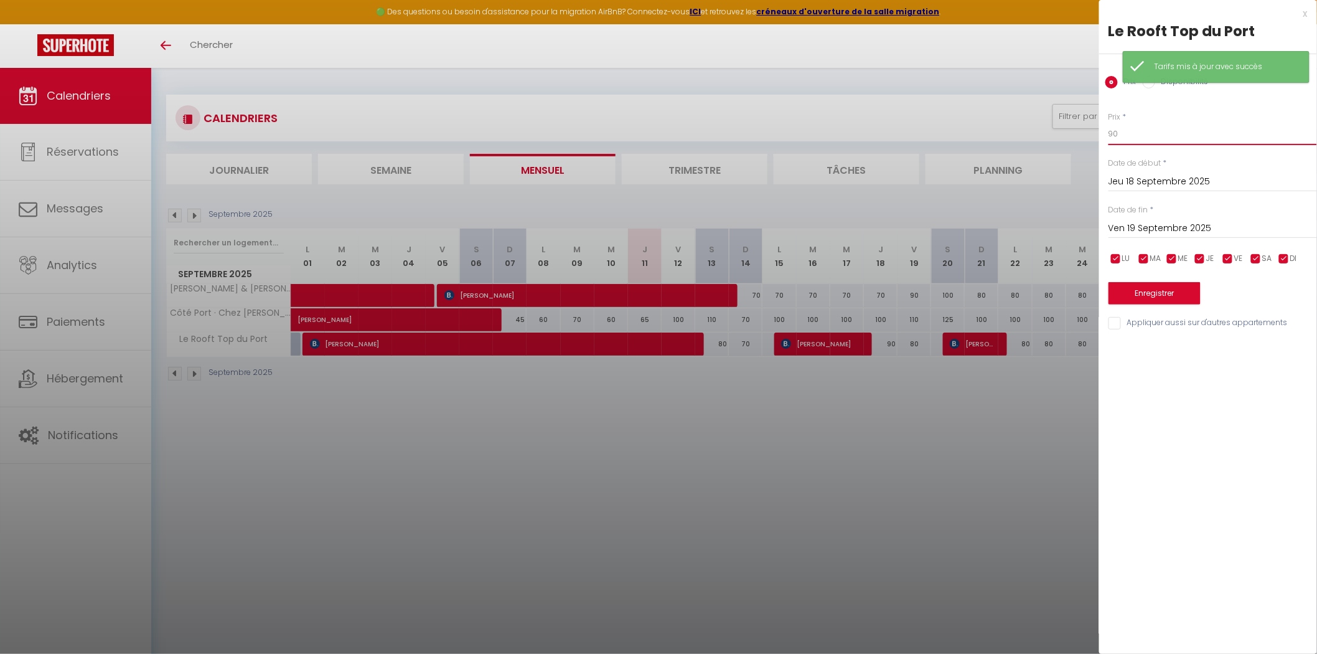
drag, startPoint x: 1121, startPoint y: 131, endPoint x: 1102, endPoint y: 129, distance: 18.8
click at [1102, 129] on div "Prix * 90 Statut * Disponible Indisponible Date de début * Jeu 18 Septembre 202…" at bounding box center [1208, 213] width 218 height 235
type input "80"
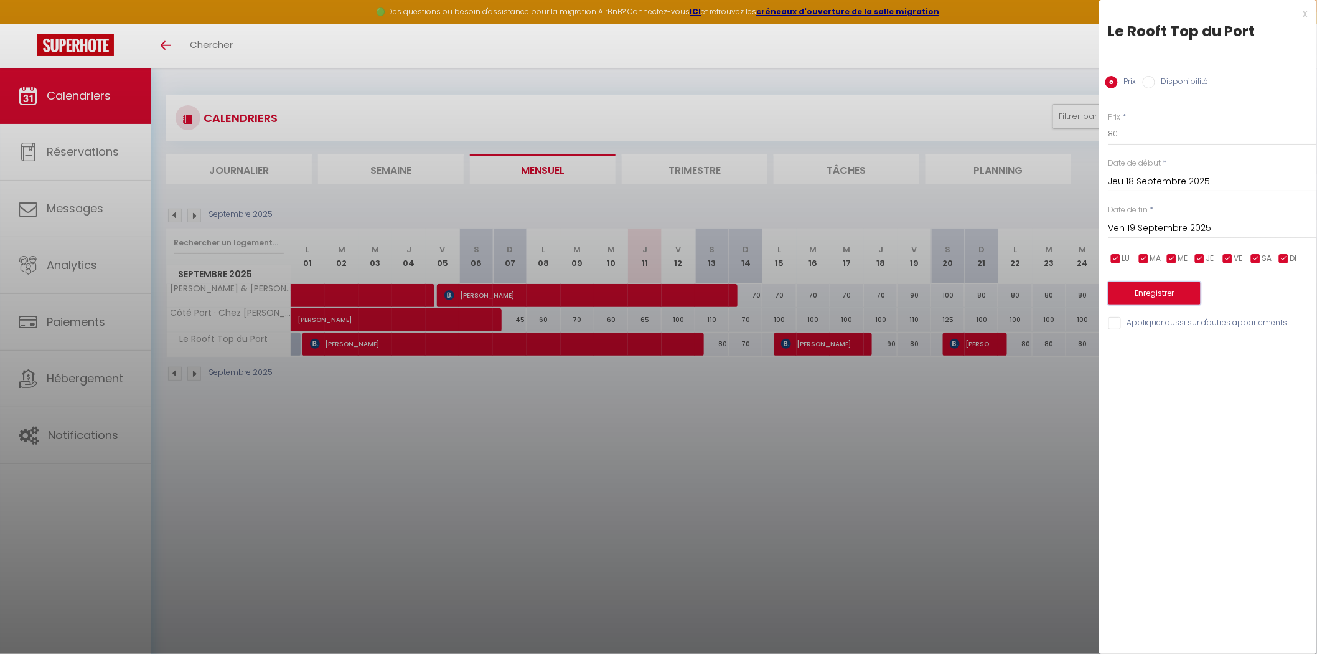
click at [1152, 291] on button "Enregistrer" at bounding box center [1155, 293] width 92 height 22
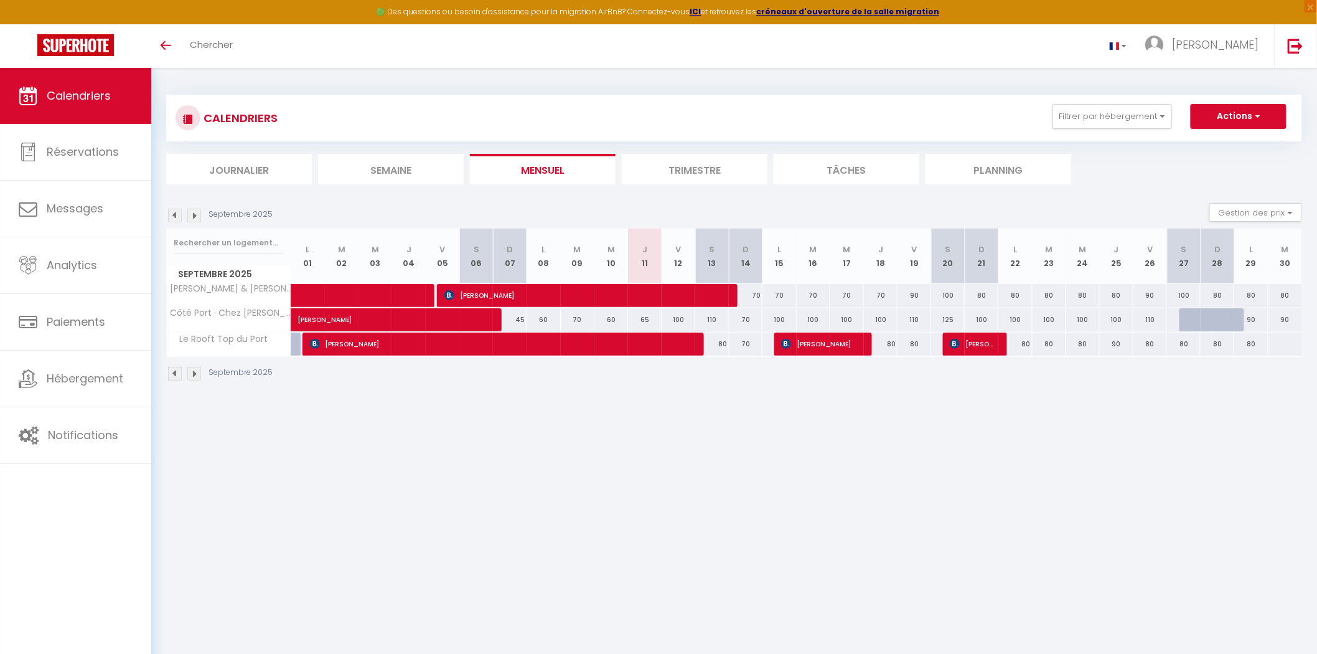
click at [891, 343] on div "80" at bounding box center [881, 343] width 34 height 23
type input "80"
type input "Jeu 18 Septembre 2025"
type input "Ven 19 Septembre 2025"
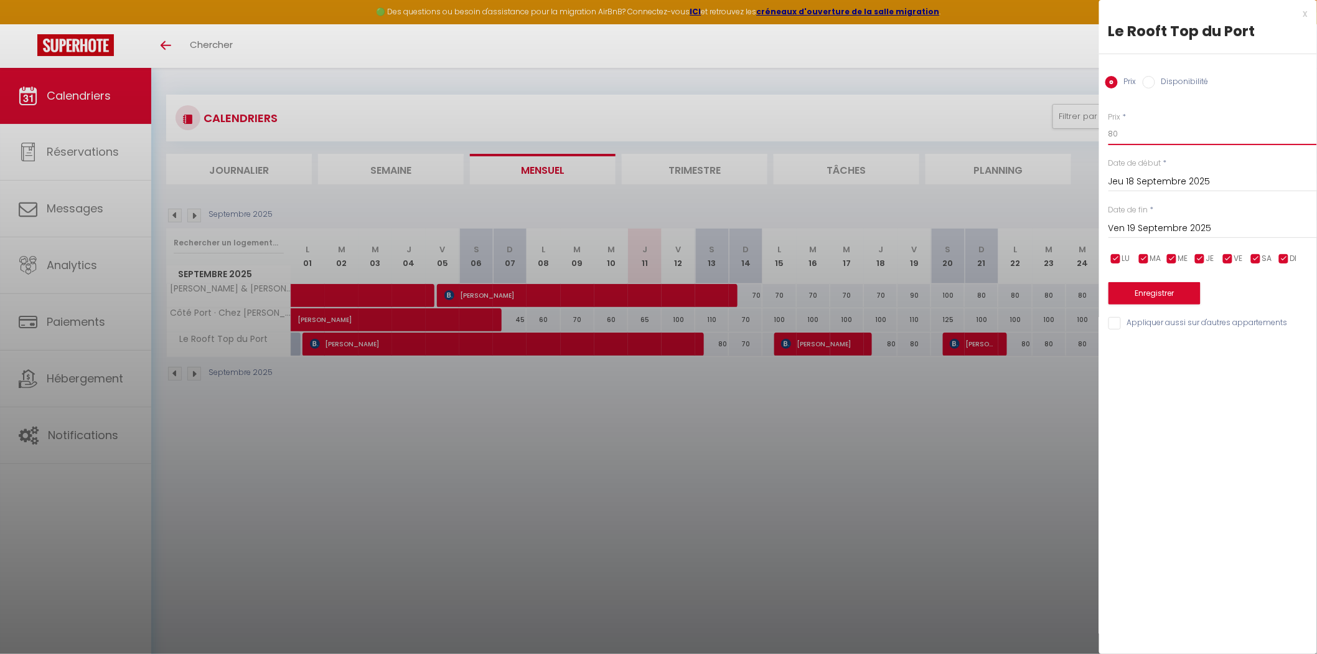
drag, startPoint x: 1129, startPoint y: 136, endPoint x: 1034, endPoint y: 129, distance: 95.4
click at [1034, 129] on body "🟢 Des questions ou besoin d'assistance pour la migration AirBnB? Connectez-vous…" at bounding box center [658, 395] width 1317 height 654
type input "70"
click at [1147, 287] on button "Enregistrer" at bounding box center [1155, 293] width 92 height 22
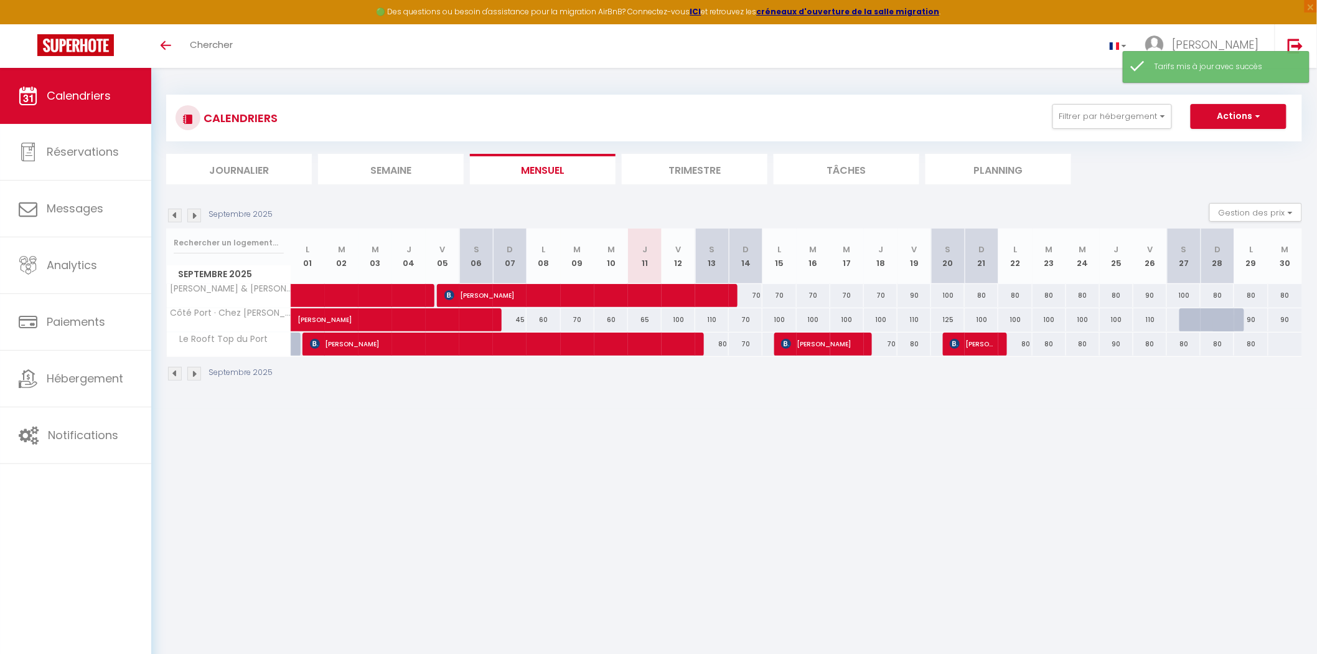
click at [914, 342] on div "80" at bounding box center [915, 343] width 34 height 23
type input "80"
type input "Ven 19 Septembre 2025"
type input "Sam 20 Septembre 2025"
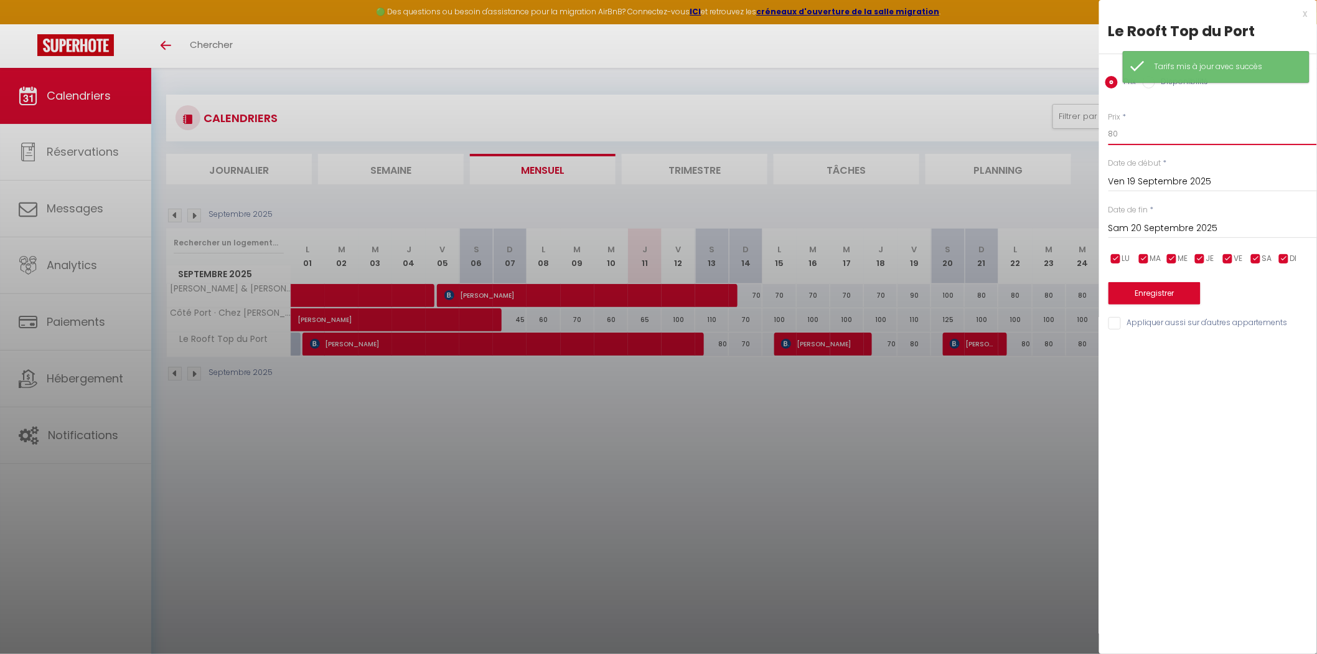
drag, startPoint x: 1127, startPoint y: 127, endPoint x: 1062, endPoint y: 123, distance: 64.9
click at [1062, 123] on body "🟢 Des questions ou besoin d'assistance pour la migration AirBnB? Connectez-vous…" at bounding box center [658, 395] width 1317 height 654
type input "70"
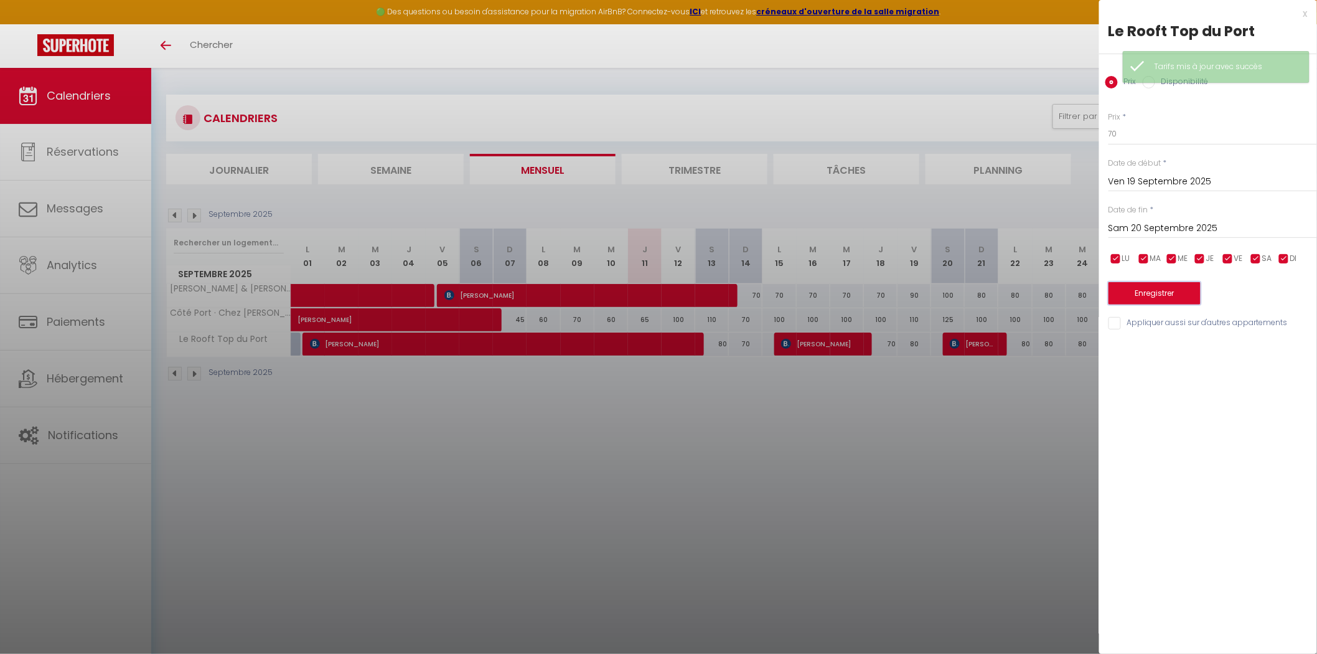
click at [1147, 299] on button "Enregistrer" at bounding box center [1155, 293] width 92 height 22
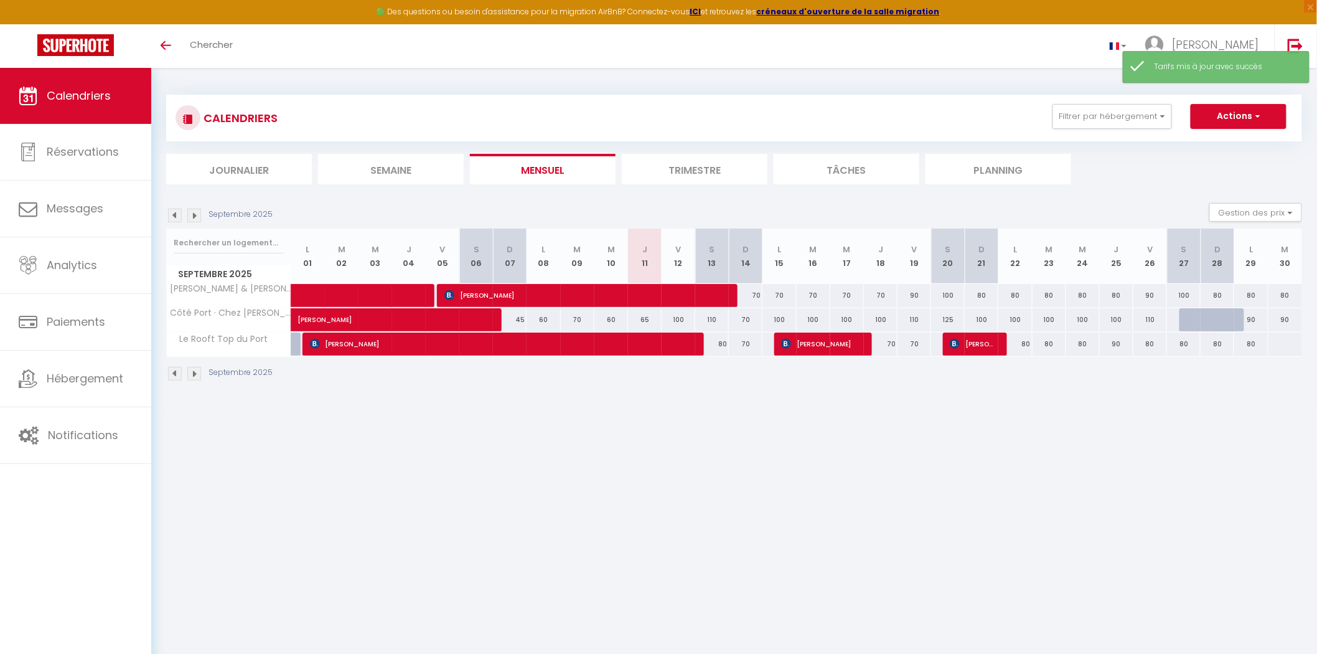
click at [1115, 341] on div "90" at bounding box center [1117, 343] width 34 height 23
type input "90"
type input "Jeu 25 Septembre 2025"
type input "Ven 26 Septembre 2025"
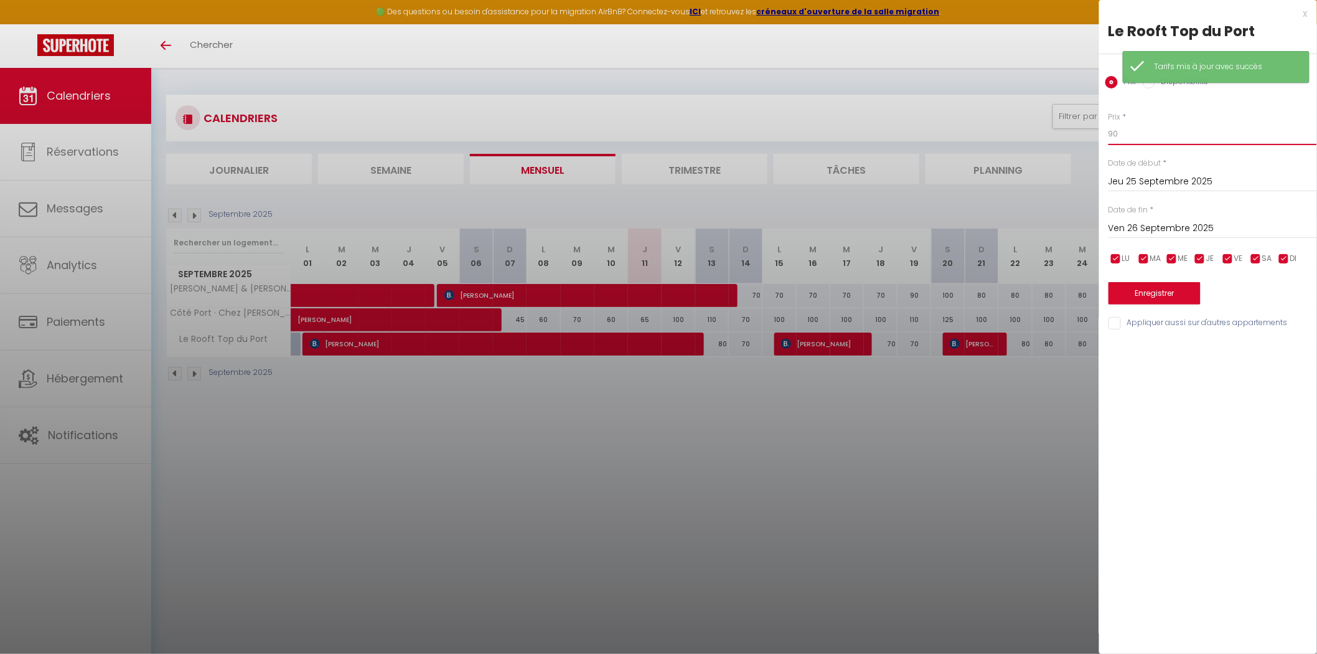
drag, startPoint x: 1121, startPoint y: 133, endPoint x: 1078, endPoint y: 134, distance: 43.6
click at [1078, 134] on body "🟢 Des questions ou besoin d'assistance pour la migration AirBnB? Connectez-vous…" at bounding box center [658, 395] width 1317 height 654
type input "70"
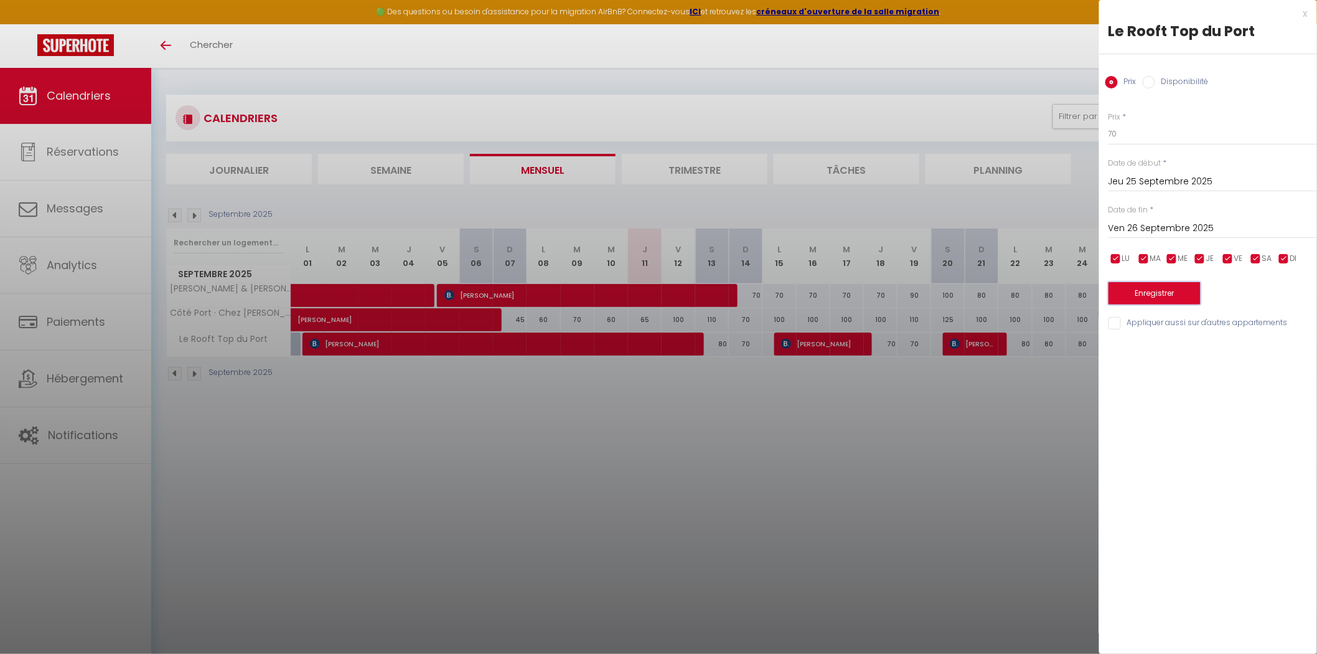
click at [1134, 290] on button "Enregistrer" at bounding box center [1155, 293] width 92 height 22
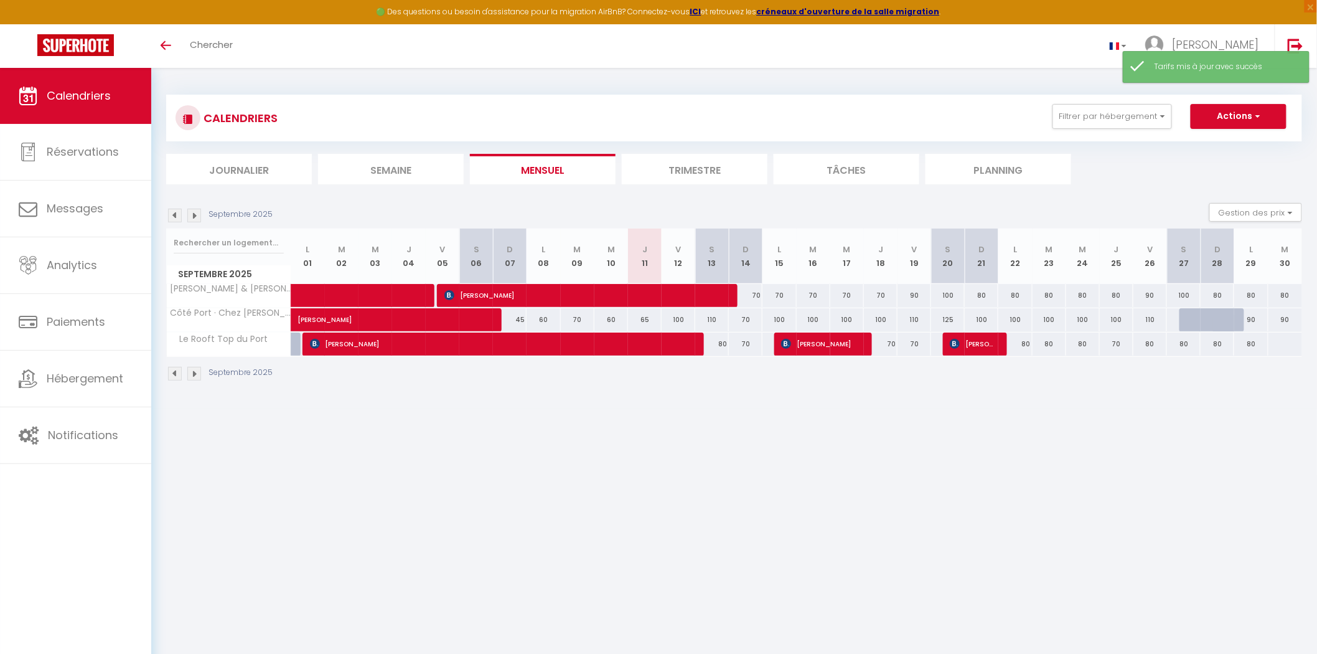
click at [1023, 341] on div "80" at bounding box center [1015, 343] width 34 height 23
type input "80"
type input "Lun 22 Septembre 2025"
type input "Mar 23 Septembre 2025"
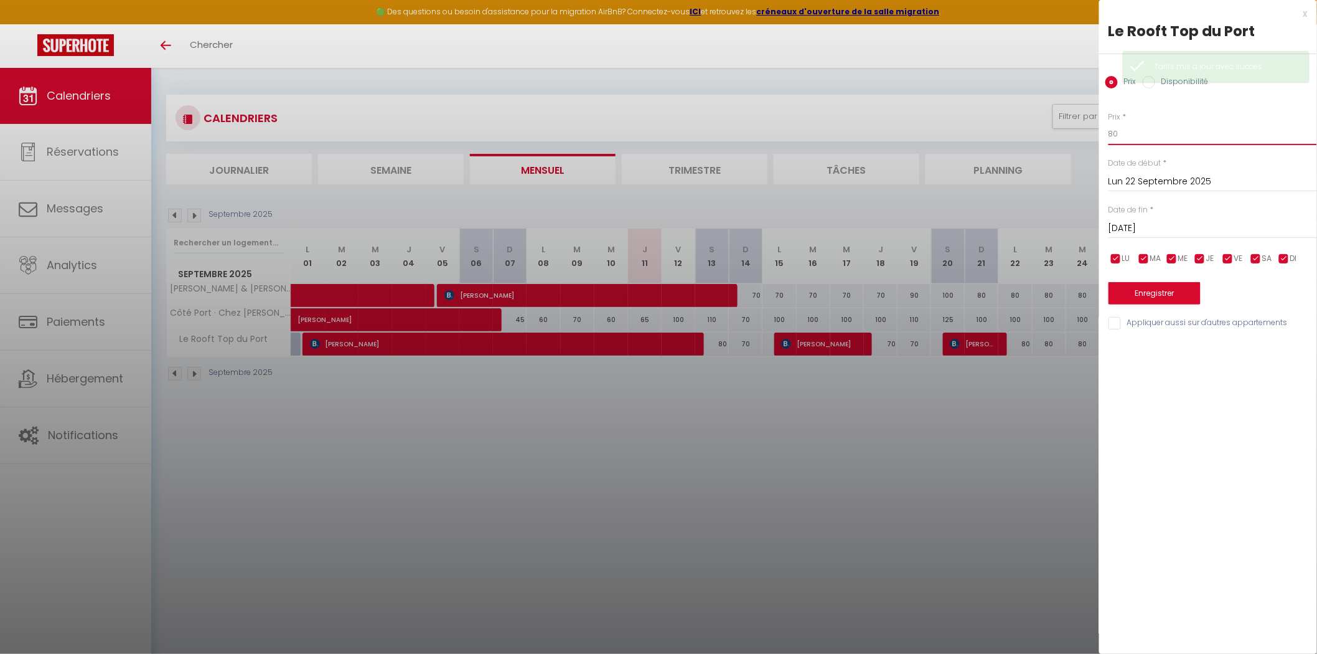
drag, startPoint x: 1129, startPoint y: 139, endPoint x: 1066, endPoint y: 138, distance: 62.9
click at [1066, 138] on body "🟢 Des questions ou besoin d'assistance pour la migration AirBnB? Connectez-vous…" at bounding box center [658, 395] width 1317 height 654
type input "70"
click at [1156, 231] on input "Mar 23 Septembre 2025" at bounding box center [1213, 228] width 209 height 16
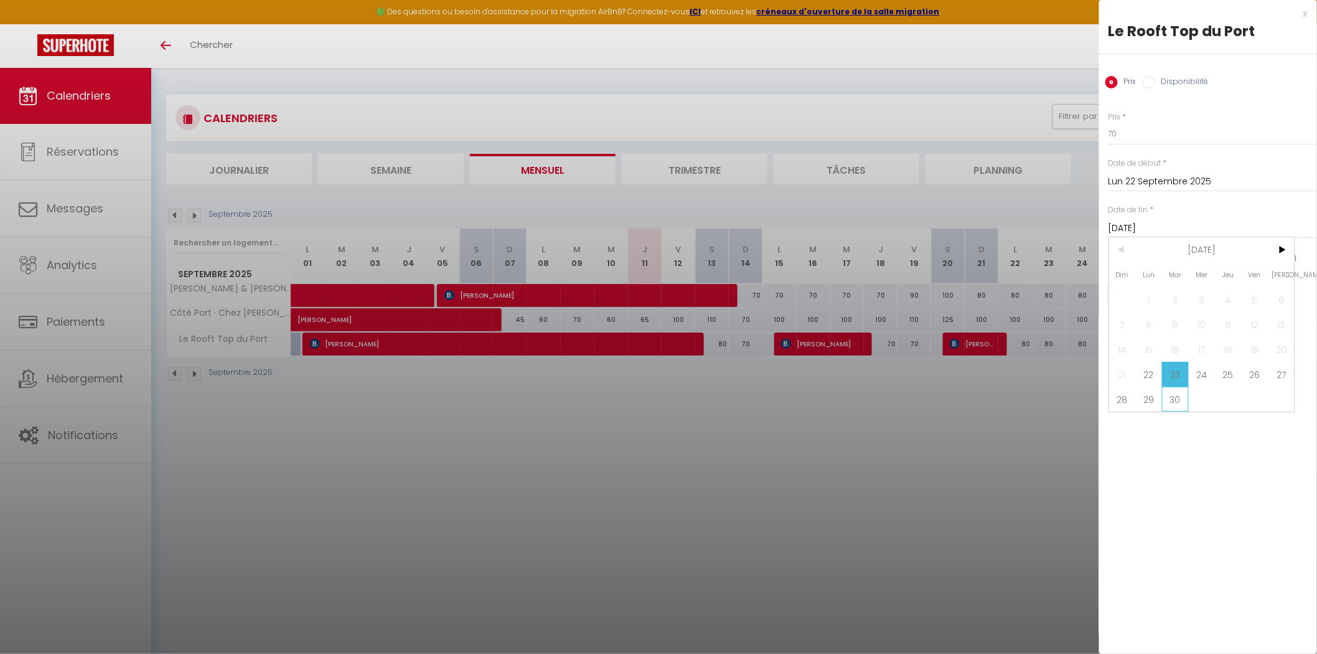
click at [1172, 399] on span "30" at bounding box center [1175, 399] width 27 height 25
type input "Mar 30 Septembre 2025"
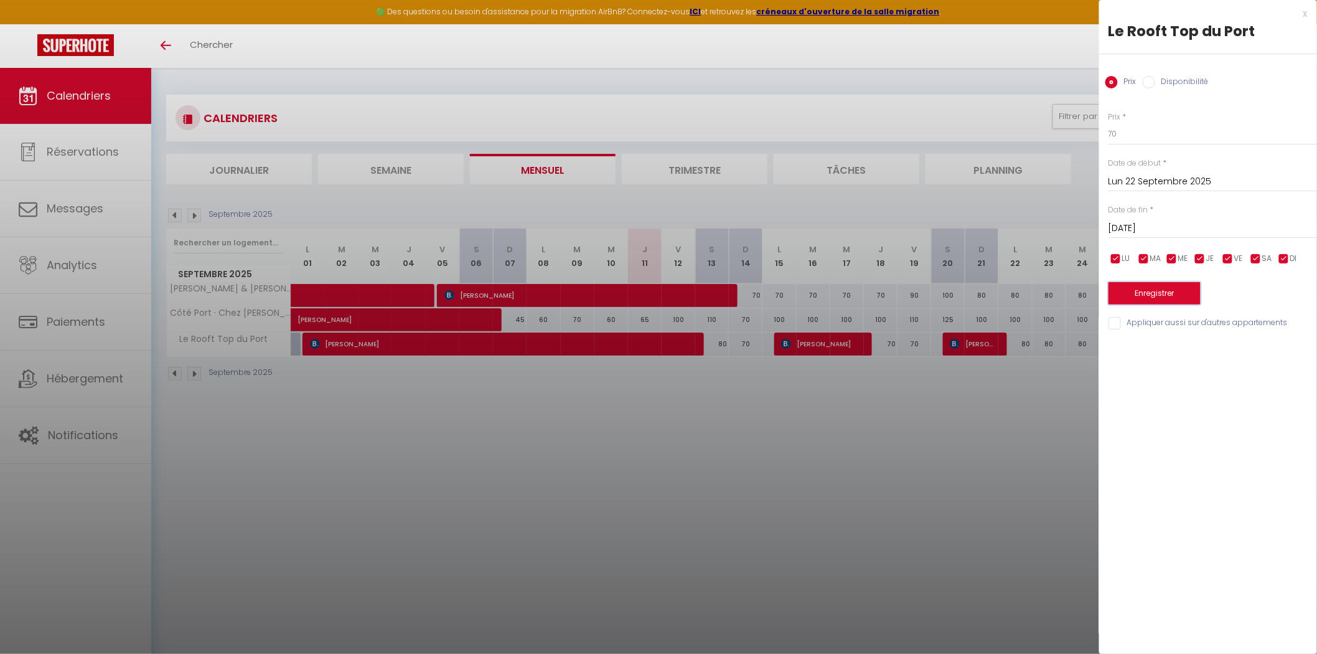
click at [1137, 291] on button "Enregistrer" at bounding box center [1155, 293] width 92 height 22
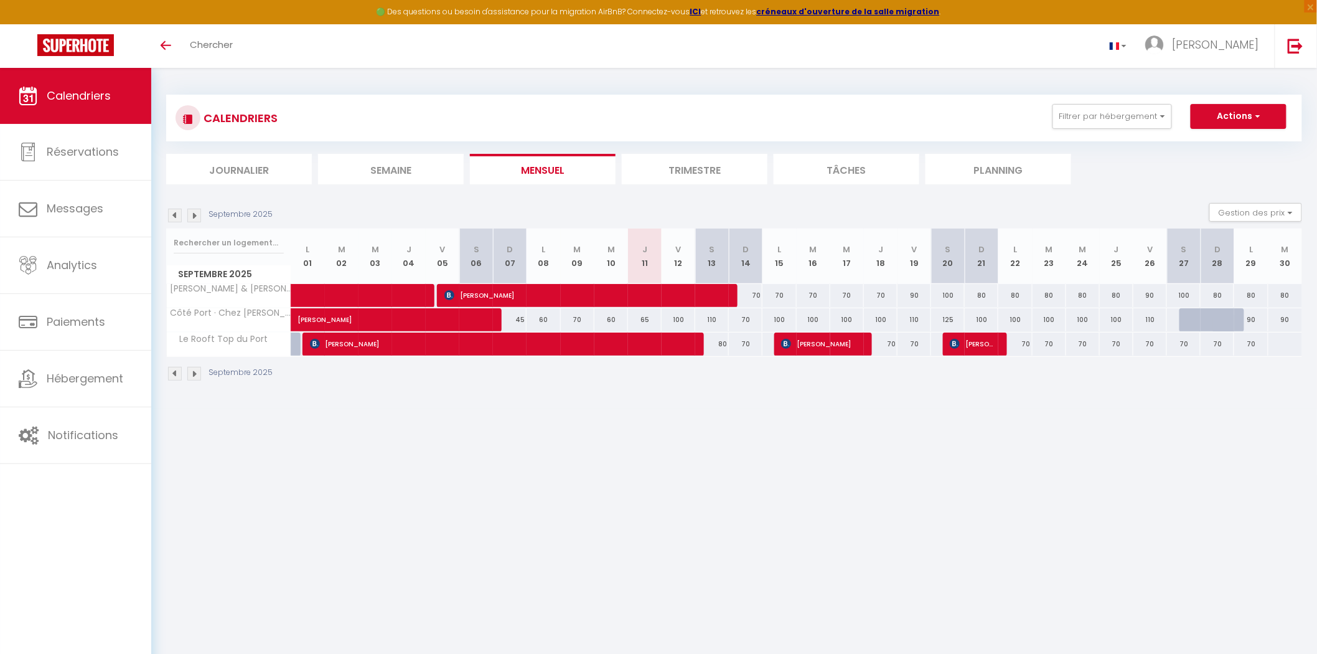
click at [1186, 343] on div "70" at bounding box center [1184, 343] width 34 height 23
type input "70"
type input "Sam 27 Septembre 2025"
type input "Dim 28 Septembre 2025"
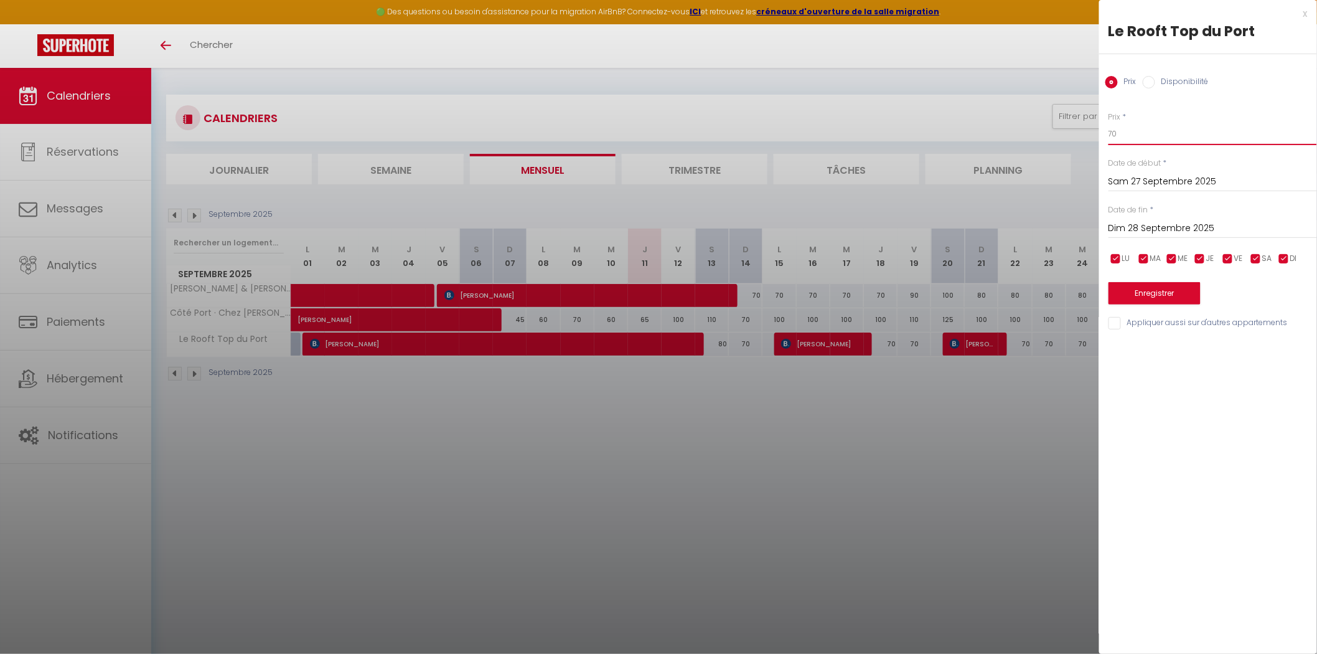
drag, startPoint x: 1140, startPoint y: 138, endPoint x: 1022, endPoint y: 125, distance: 119.0
click at [1022, 125] on body "🟢 Des questions ou besoin d'assistance pour la migration AirBnB? Connectez-vous…" at bounding box center [658, 395] width 1317 height 654
type input "90"
click at [1152, 289] on button "Enregistrer" at bounding box center [1155, 293] width 92 height 22
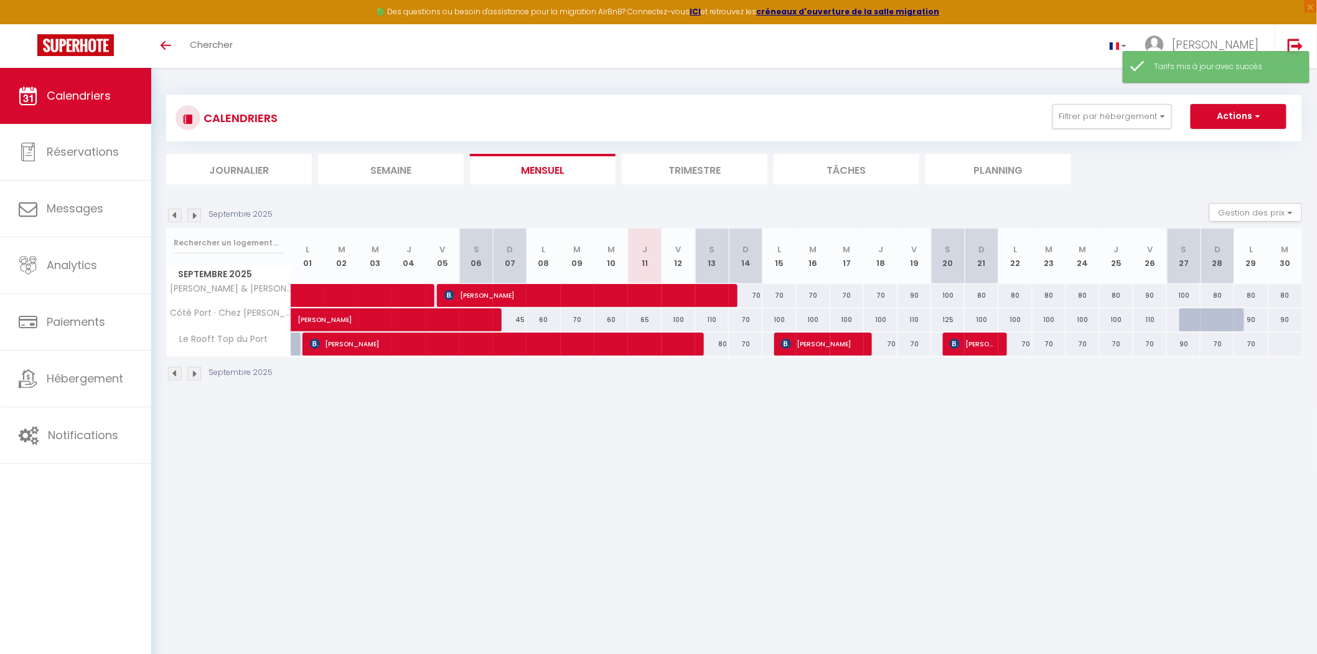
click at [1149, 345] on div "70" at bounding box center [1151, 343] width 34 height 23
type input "70"
type input "Ven 26 Septembre 2025"
type input "Sam 27 Septembre 2025"
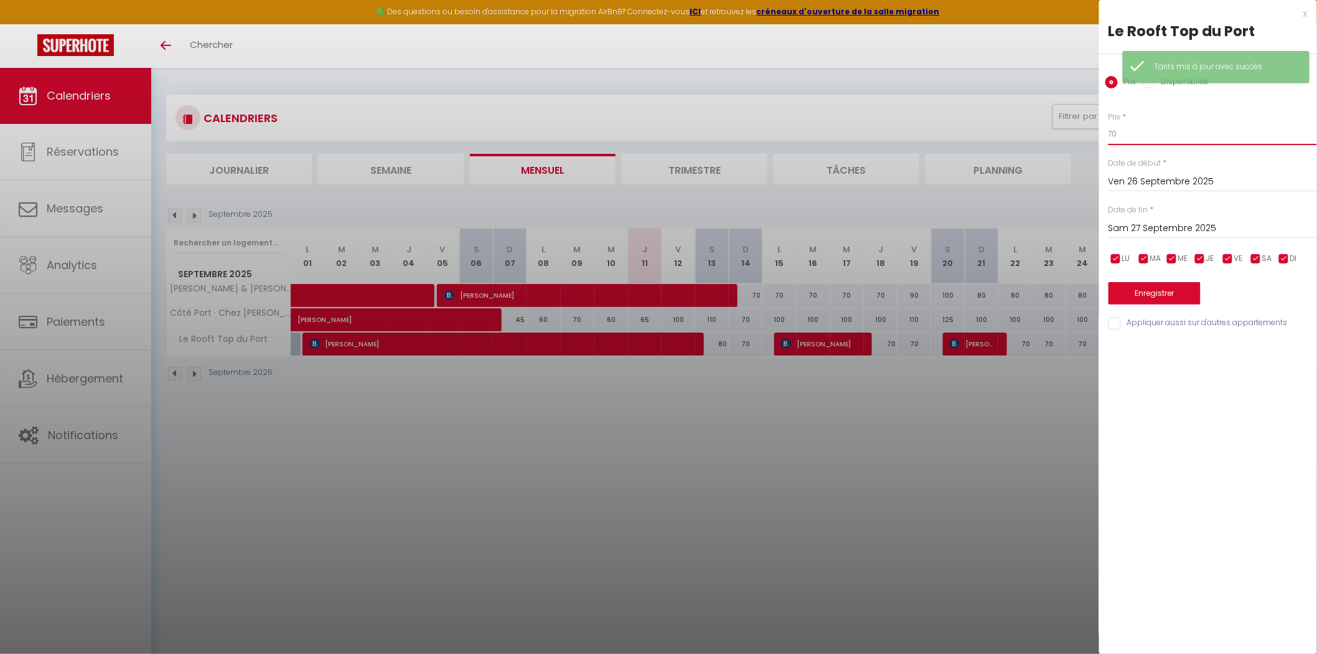
drag, startPoint x: 1125, startPoint y: 136, endPoint x: 1067, endPoint y: 115, distance: 62.2
click at [1067, 115] on body "🟢 Des questions ou besoin d'assistance pour la migration AirBnB? Connectez-vous…" at bounding box center [658, 395] width 1317 height 654
type input "80"
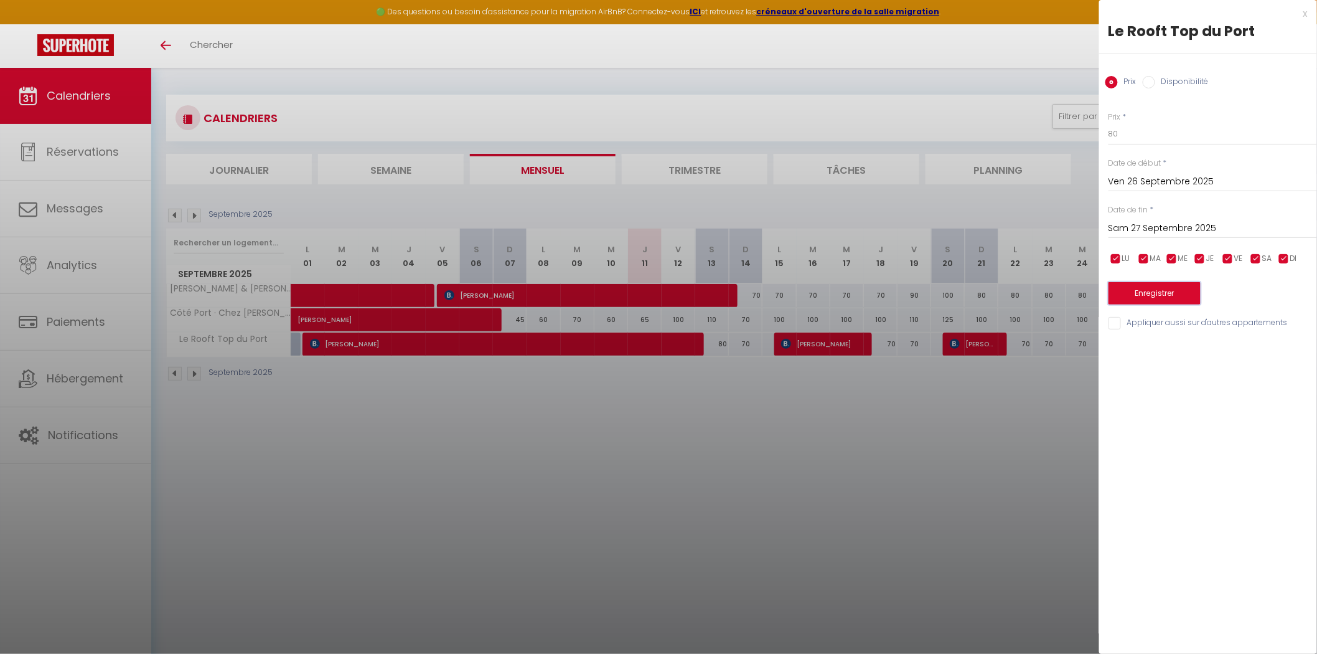
click at [1162, 293] on button "Enregistrer" at bounding box center [1155, 293] width 92 height 22
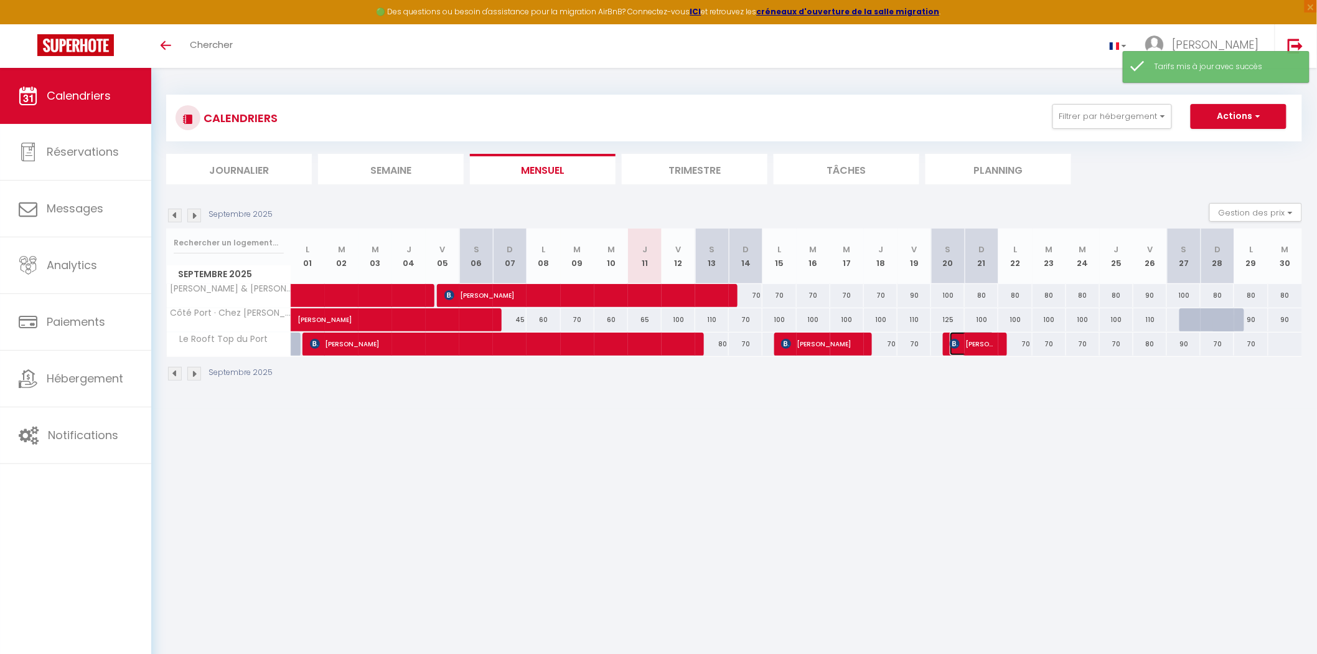
click at [978, 346] on span "[PERSON_NAME]" at bounding box center [972, 344] width 45 height 24
select select "OK"
select select "KO"
select select "0"
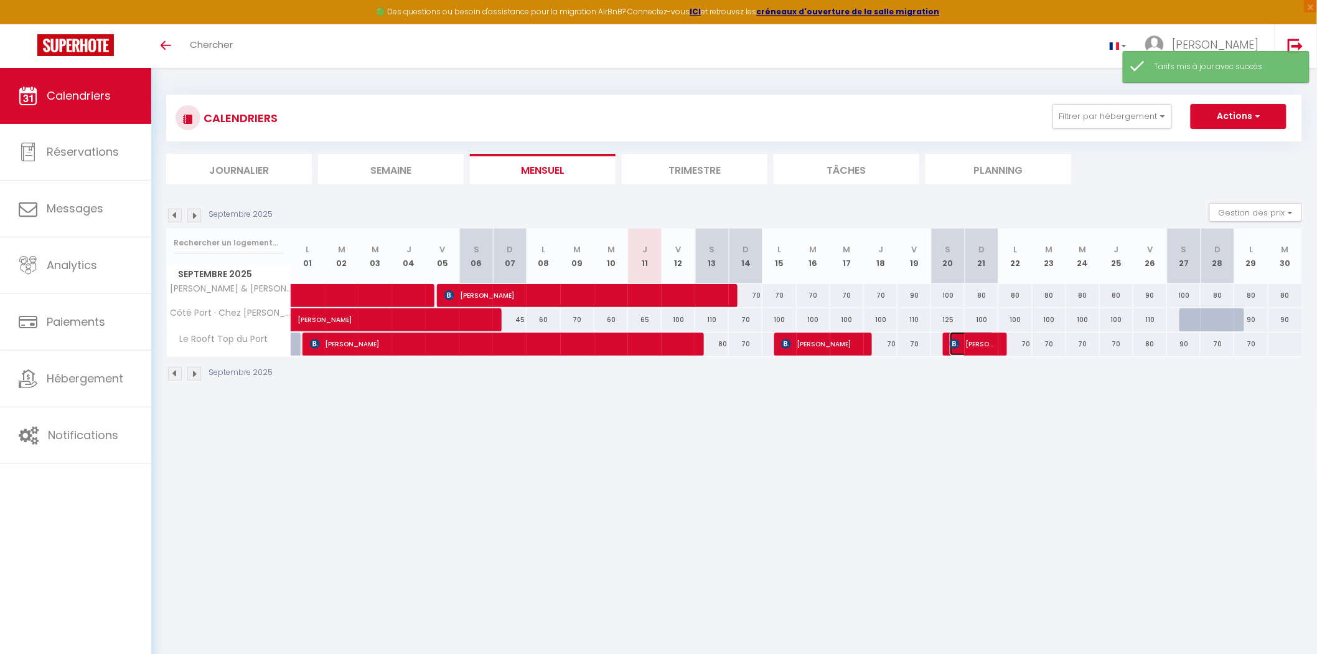
select select "1"
select select
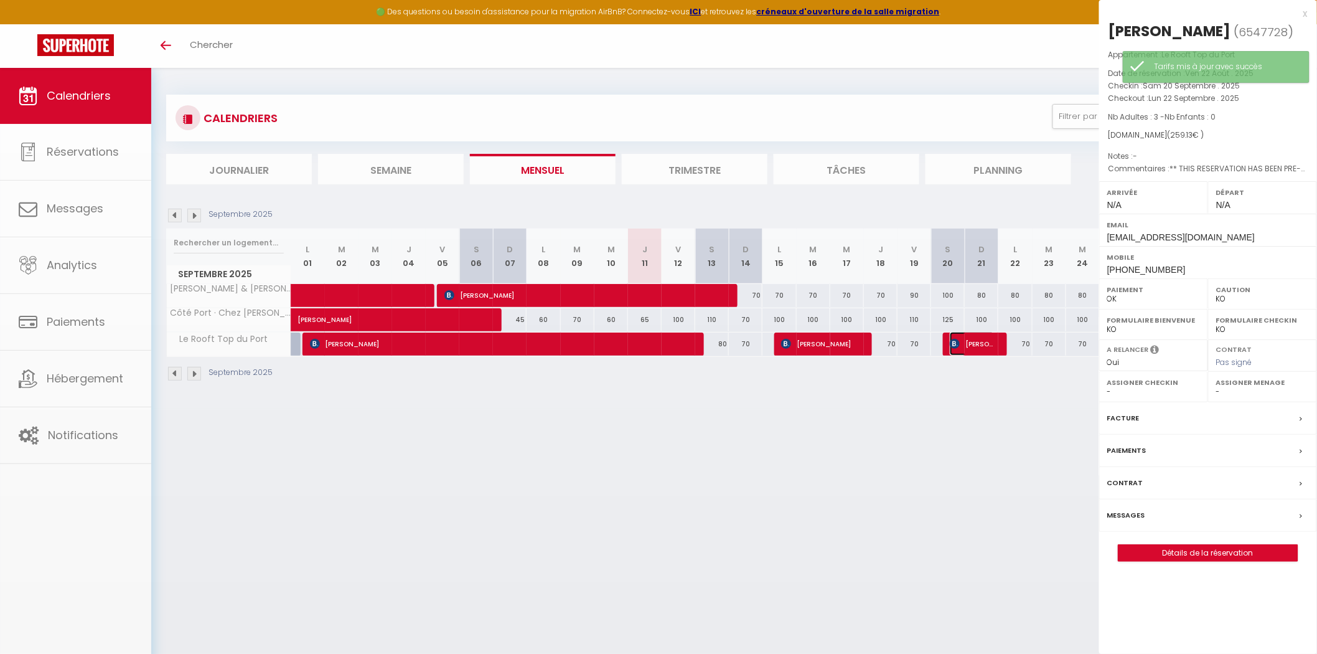
select select "36033"
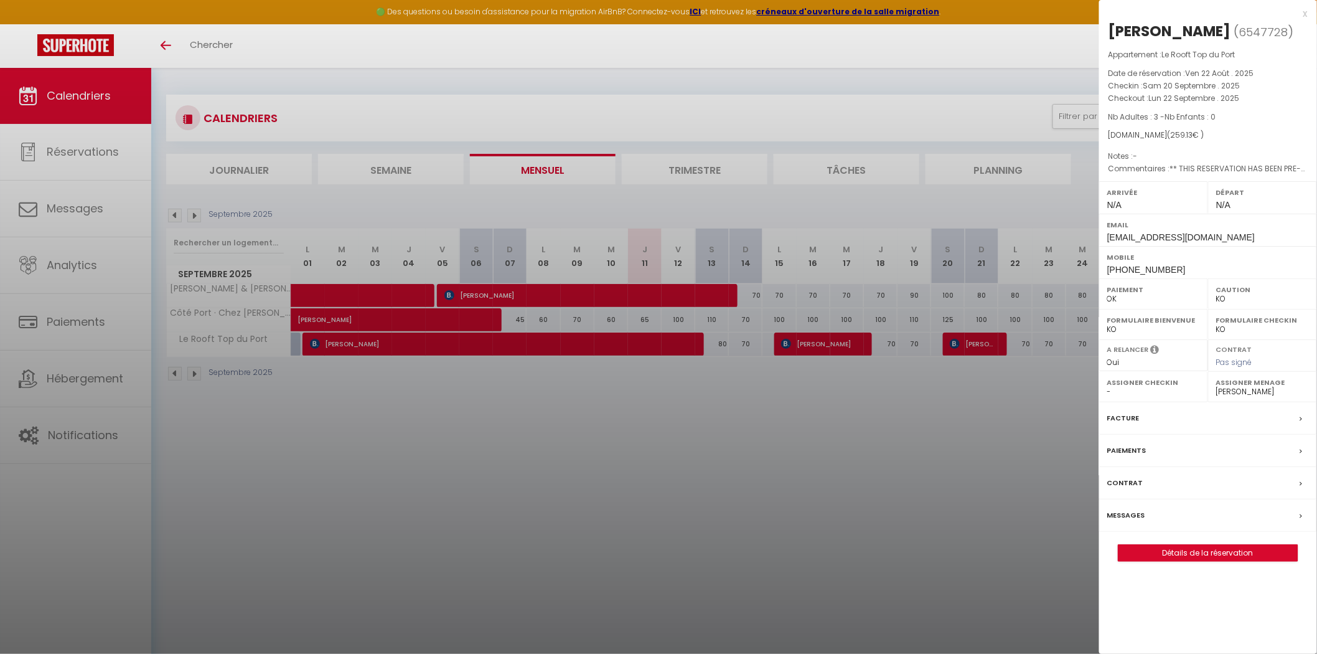
click at [981, 415] on div at bounding box center [658, 327] width 1317 height 654
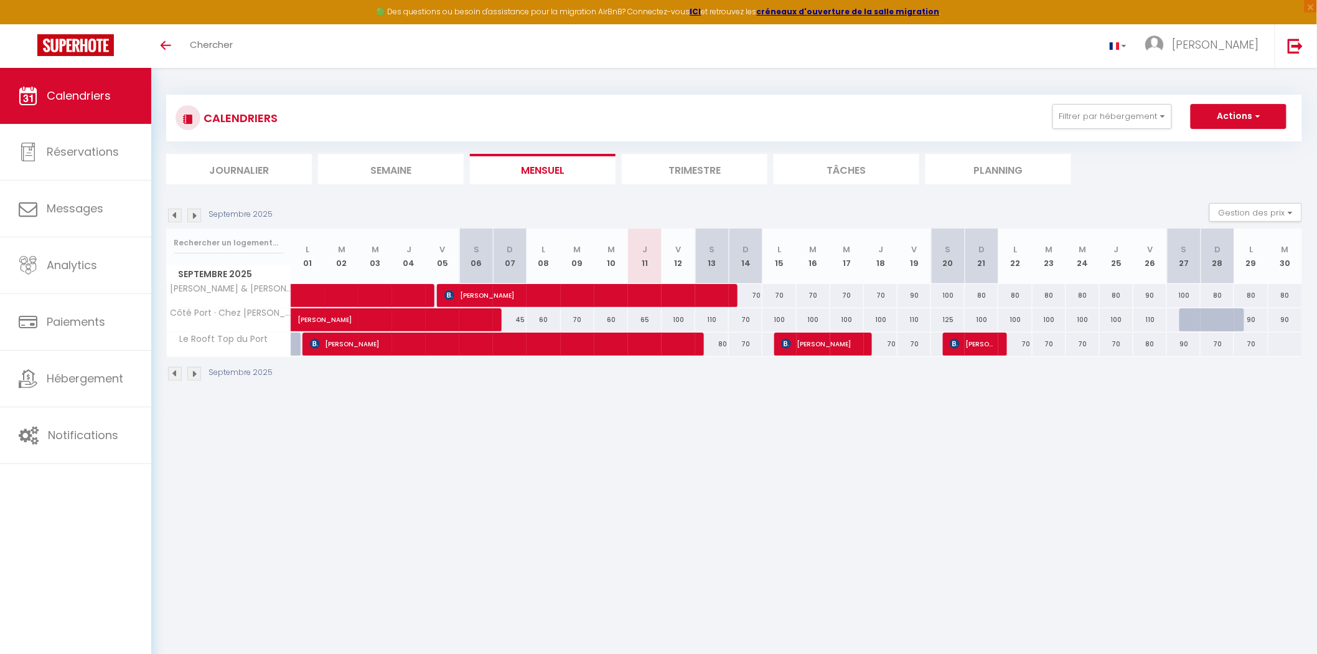
click at [197, 216] on img at bounding box center [194, 216] width 14 height 14
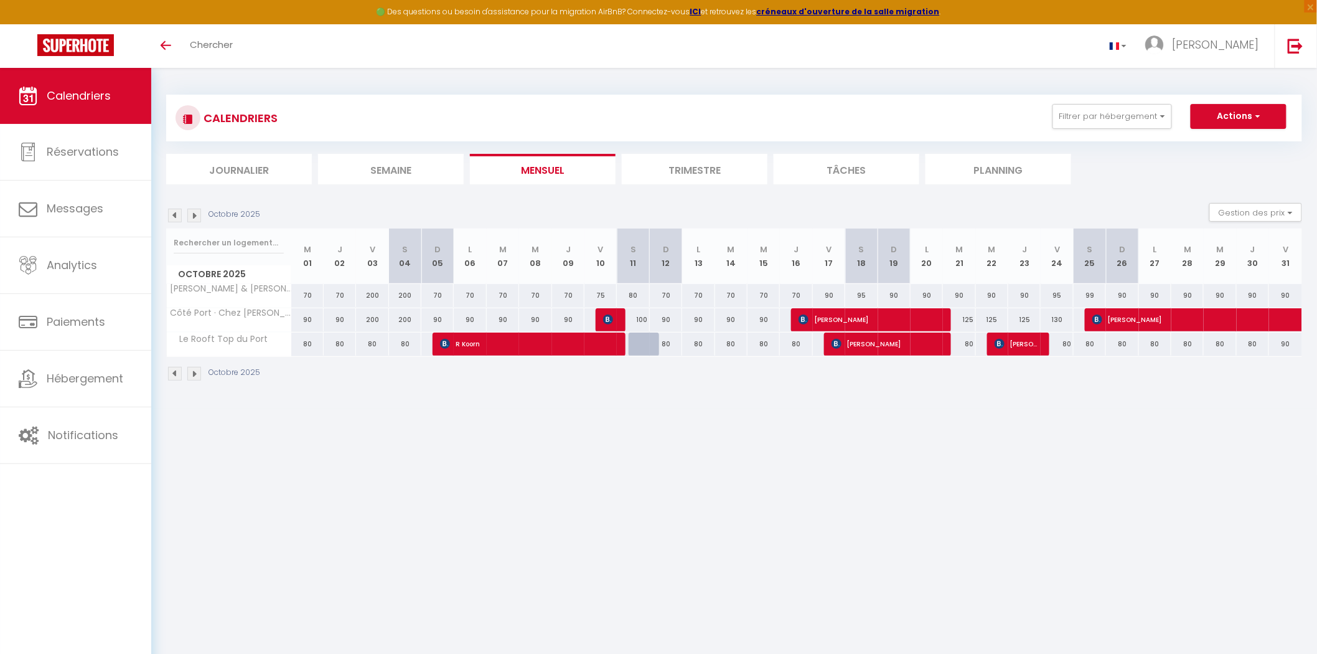
click at [197, 213] on img at bounding box center [194, 216] width 14 height 14
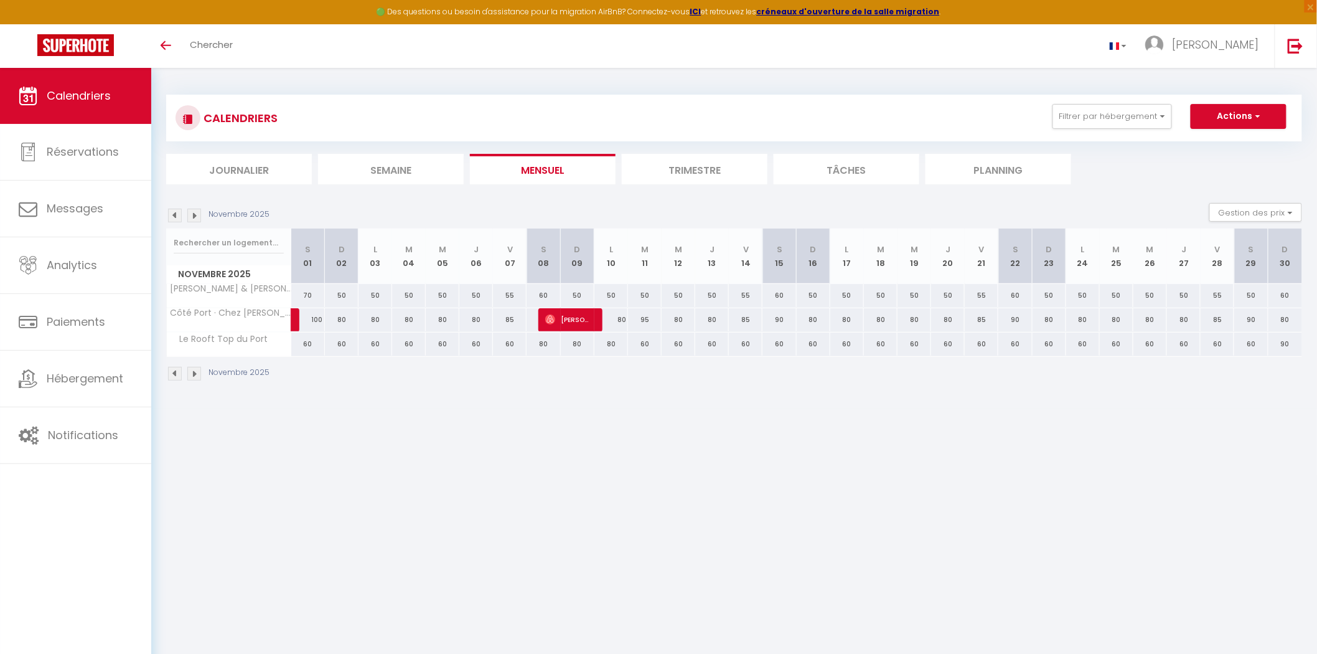
click at [172, 217] on img at bounding box center [175, 216] width 14 height 14
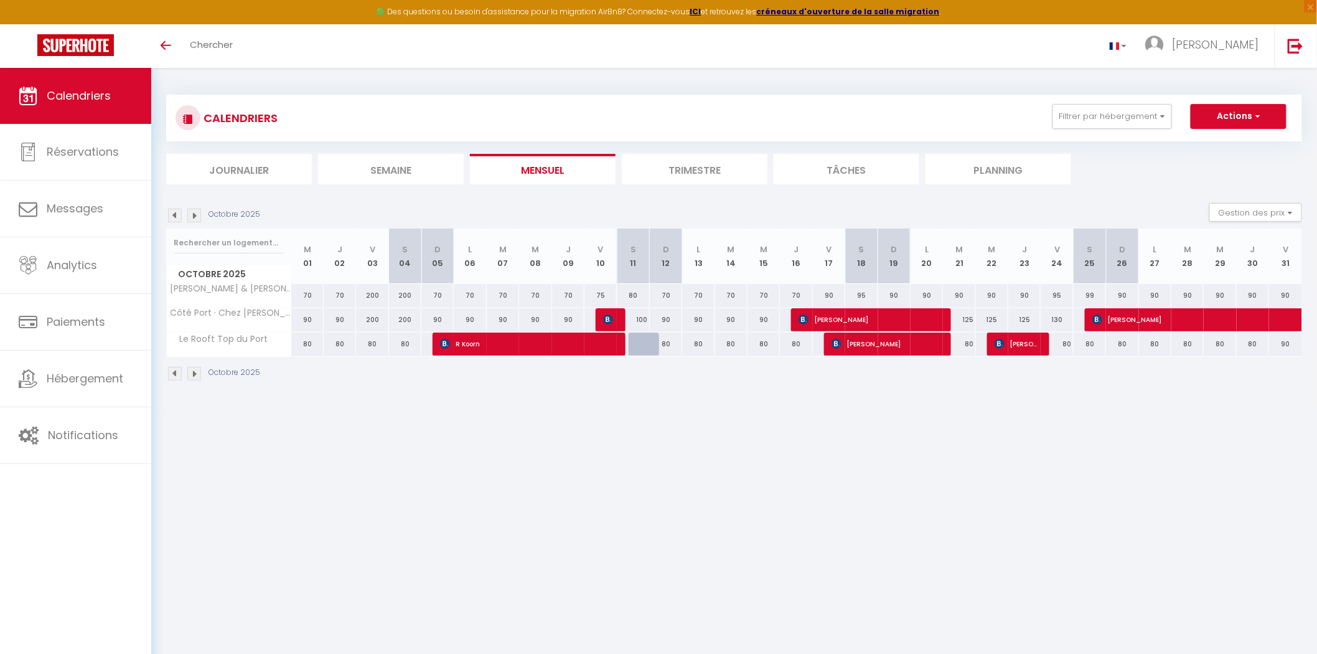
click at [172, 212] on img at bounding box center [175, 216] width 14 height 14
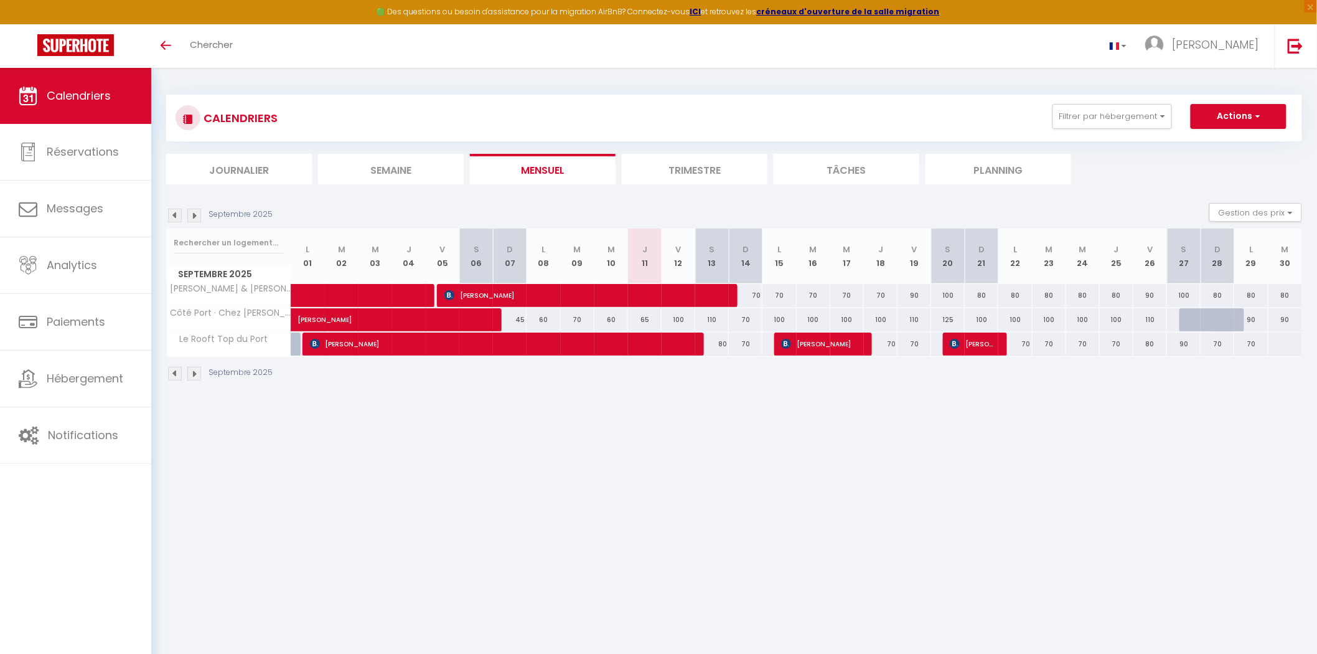
click at [172, 212] on img at bounding box center [175, 216] width 14 height 14
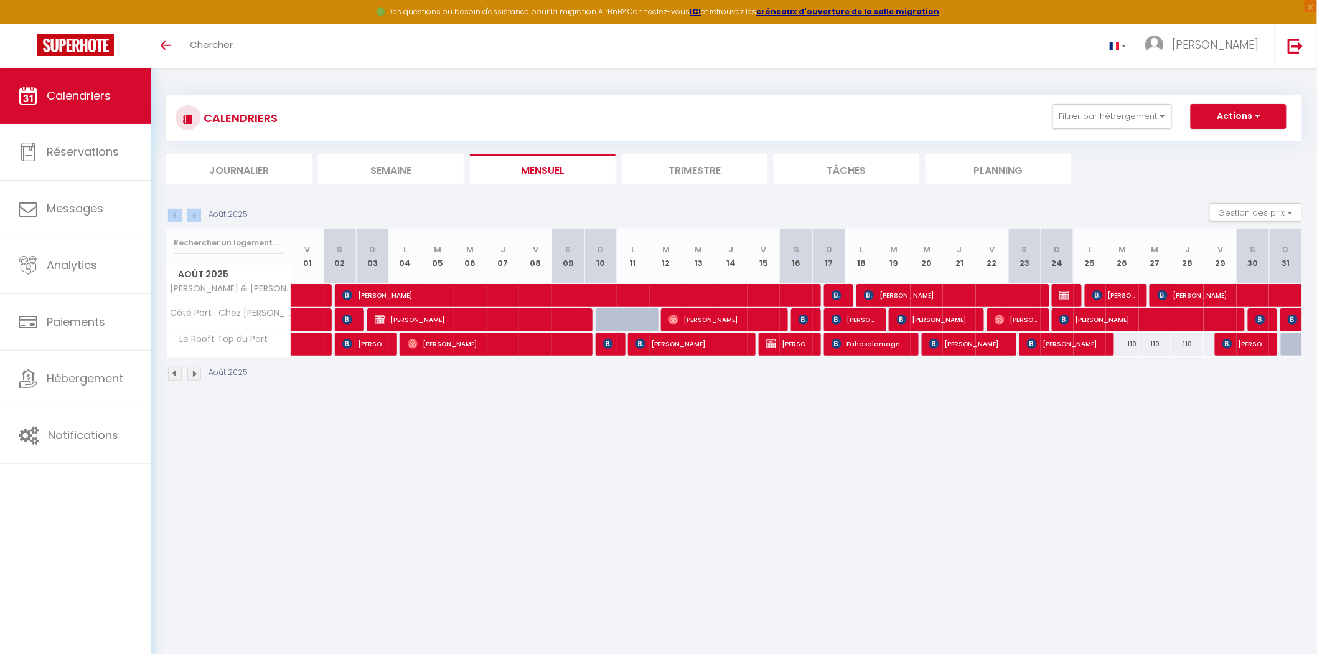
drag, startPoint x: 202, startPoint y: 212, endPoint x: 195, endPoint y: 215, distance: 6.7
click at [195, 215] on div "Août 2025" at bounding box center [208, 216] width 85 height 14
click at [195, 215] on img at bounding box center [194, 216] width 14 height 14
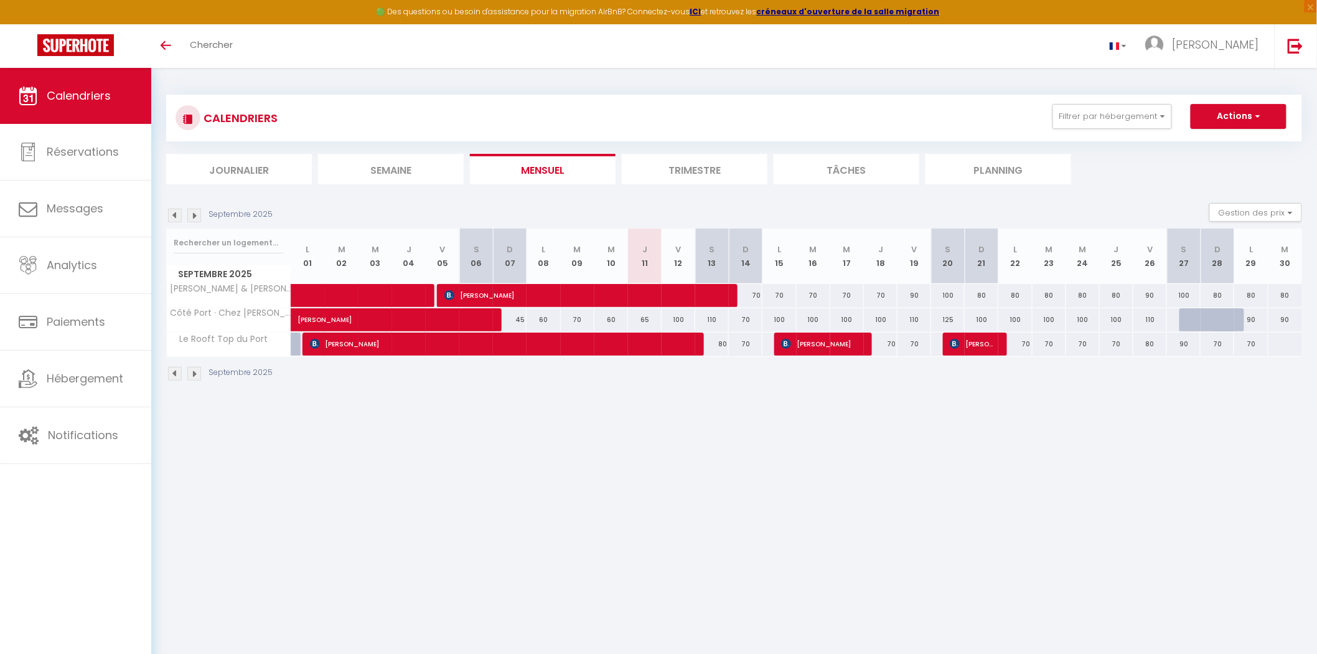
click at [195, 215] on img at bounding box center [194, 216] width 14 height 14
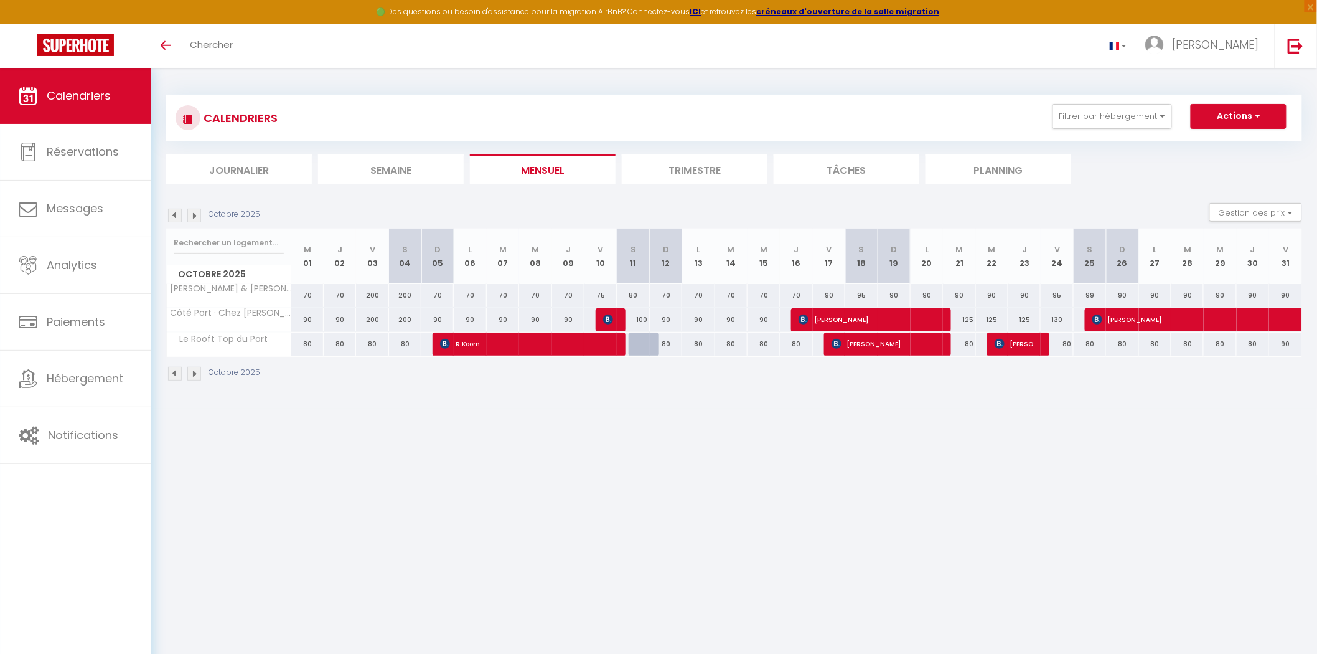
click at [196, 218] on img at bounding box center [194, 216] width 14 height 14
